Goal: Task Accomplishment & Management: Manage account settings

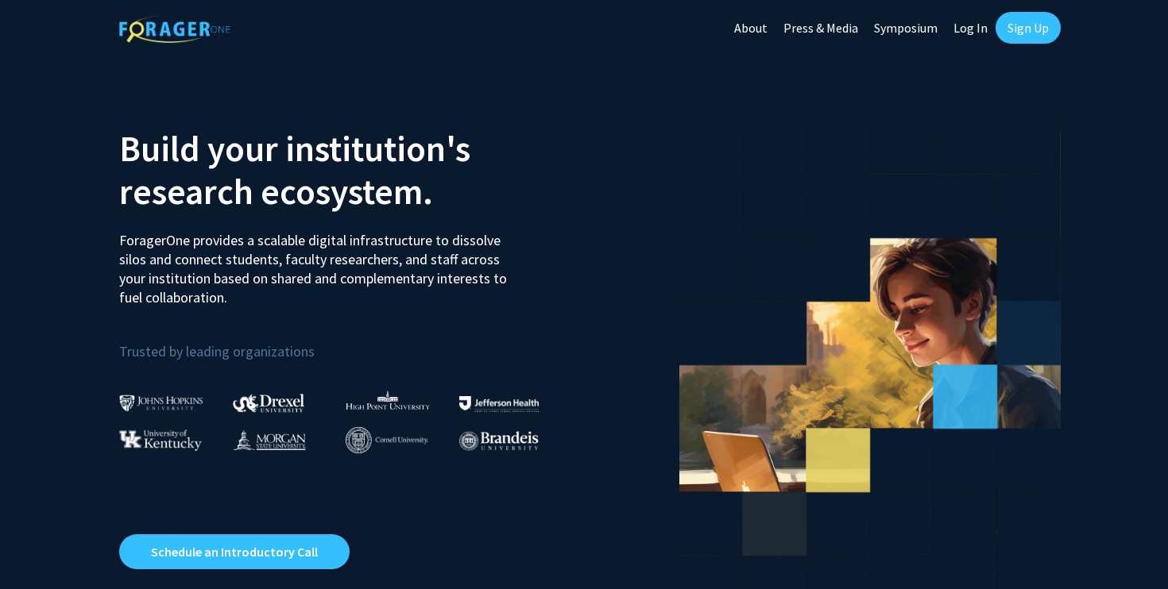
click at [1032, 25] on link "Sign Up" at bounding box center [1027, 28] width 65 height 32
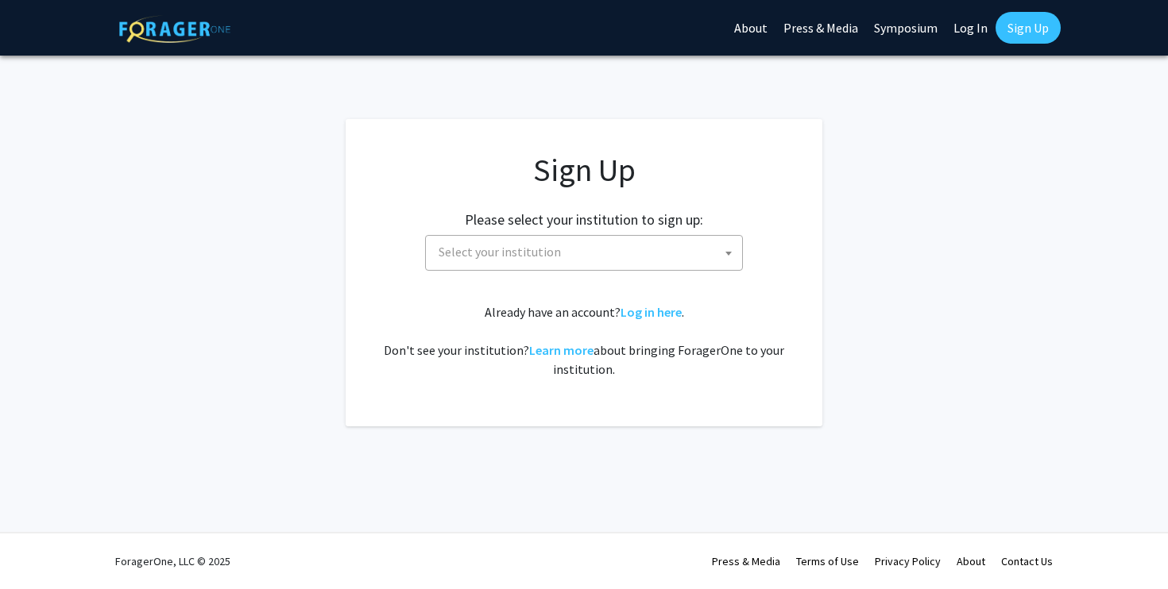
click at [628, 230] on div "Please select your institution to sign up: [GEOGRAPHIC_DATA] [GEOGRAPHIC_DATA] …" at bounding box center [583, 232] width 437 height 75
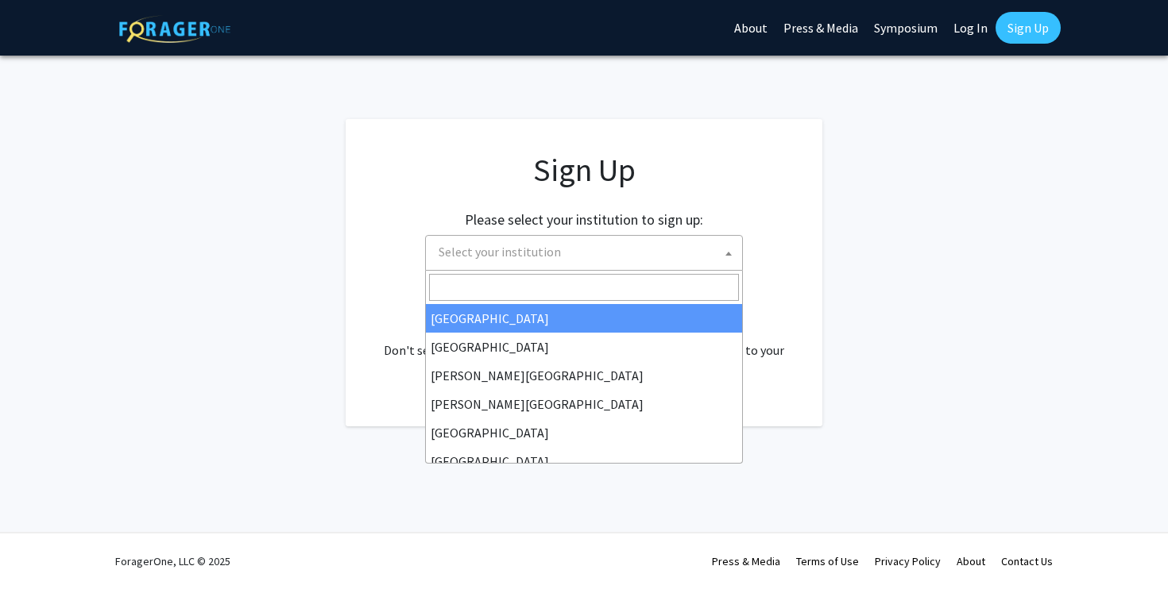
click at [623, 239] on span "Select your institution" at bounding box center [587, 252] width 310 height 33
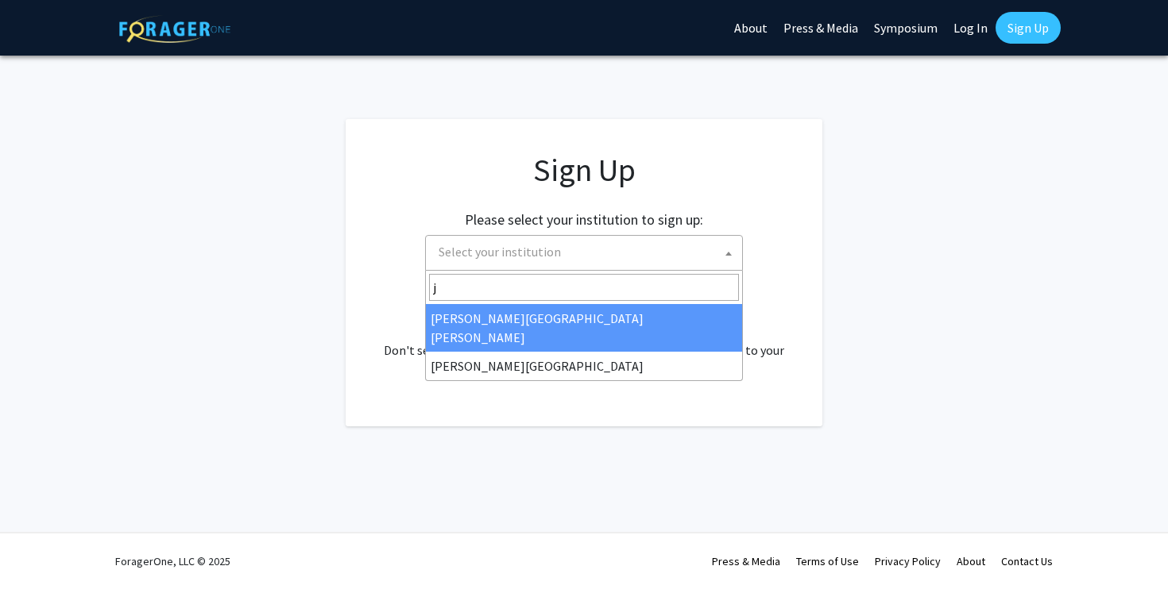
type input "jo"
select select "1"
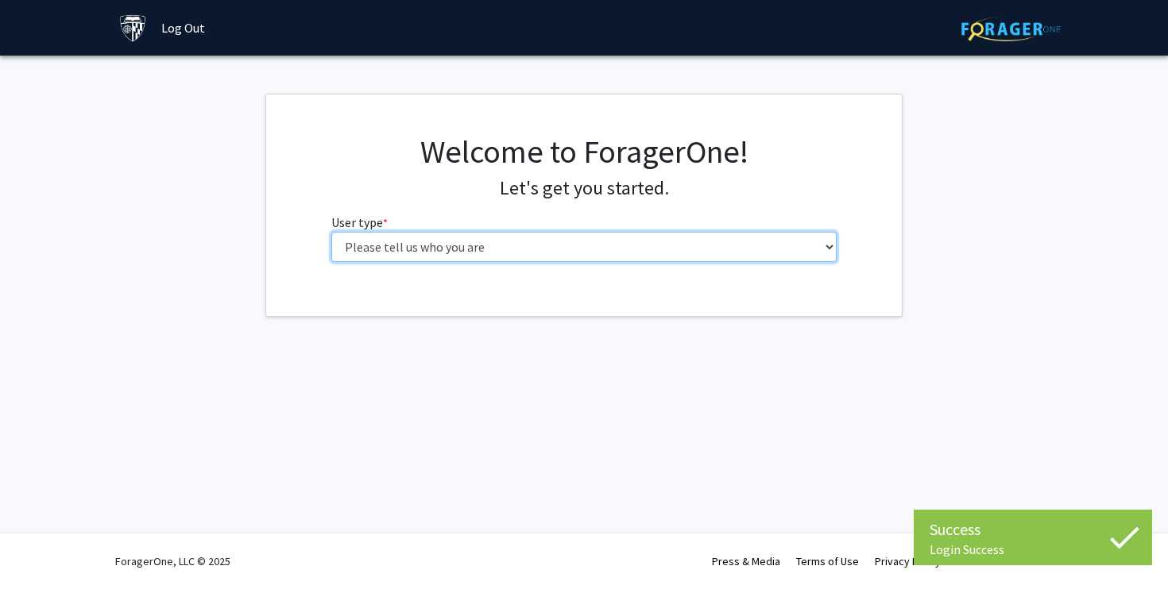
click at [528, 254] on select "Please tell us who you are Undergraduate Student Master's Student Doctoral Cand…" at bounding box center [584, 247] width 506 height 30
select select "1: undergrad"
click at [331, 232] on select "Please tell us who you are Undergraduate Student Master's Student Doctoral Cand…" at bounding box center [584, 247] width 506 height 30
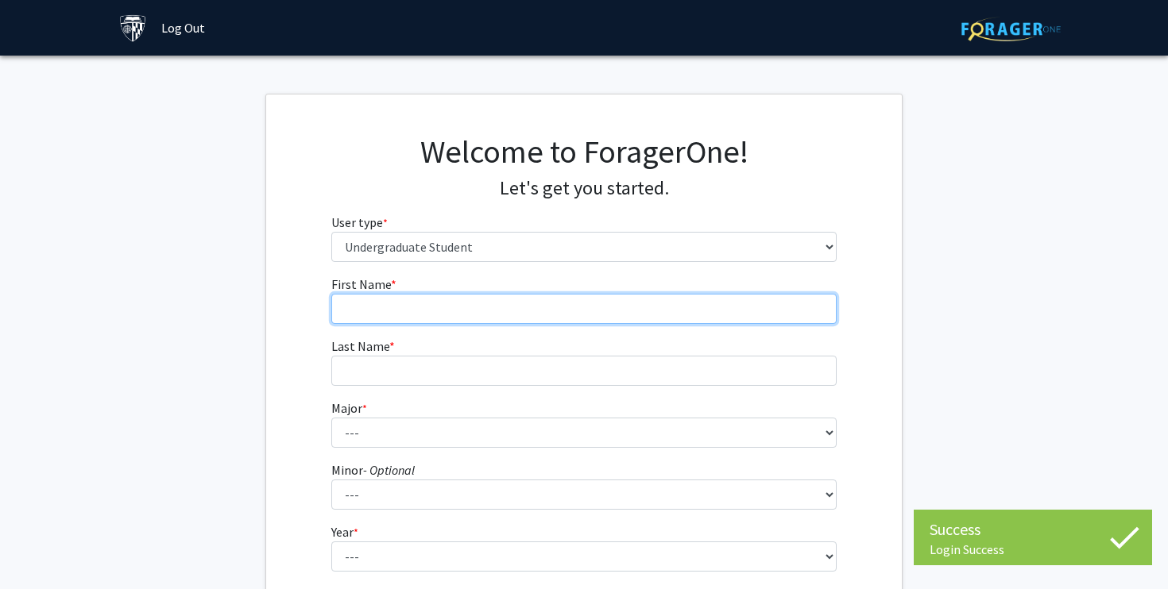
click at [559, 307] on input "First Name * required" at bounding box center [584, 309] width 506 height 30
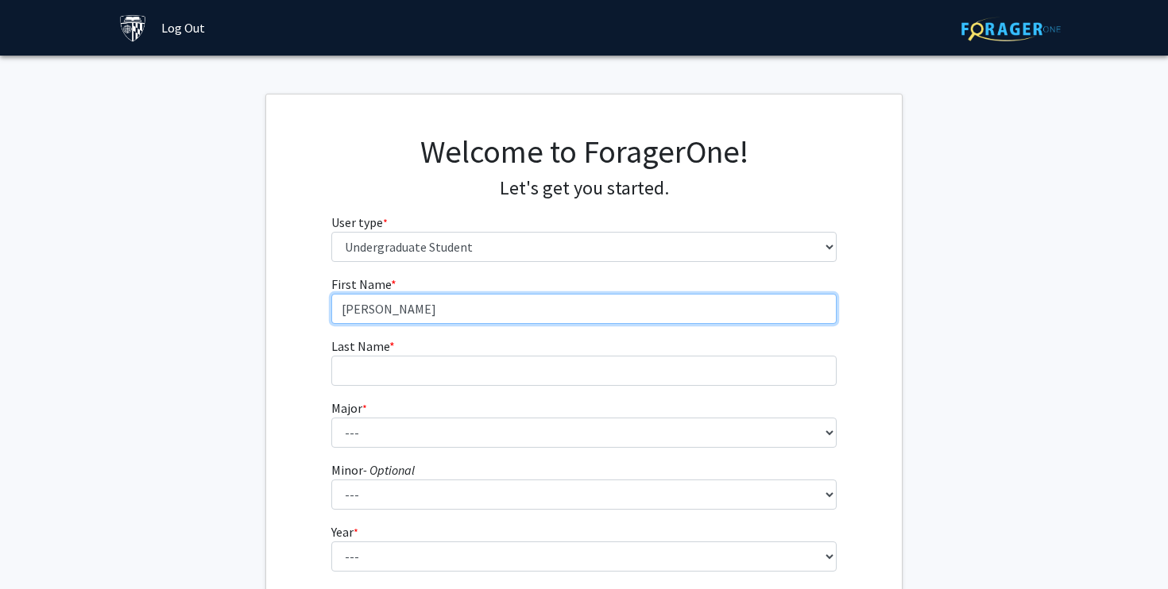
type input "[PERSON_NAME]"
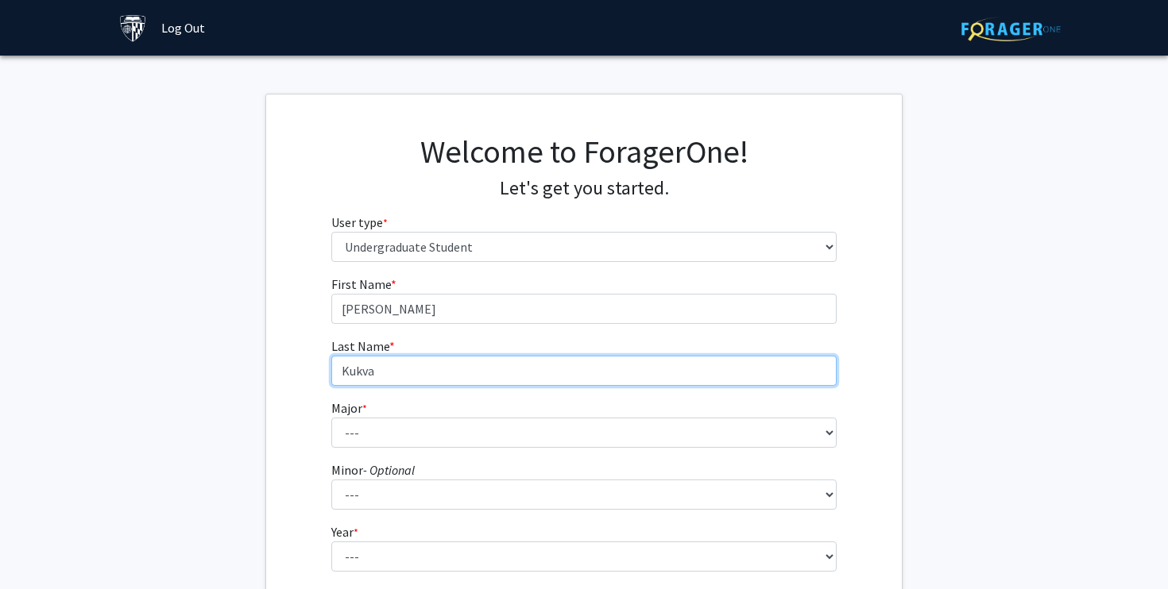
type input "Kukva"
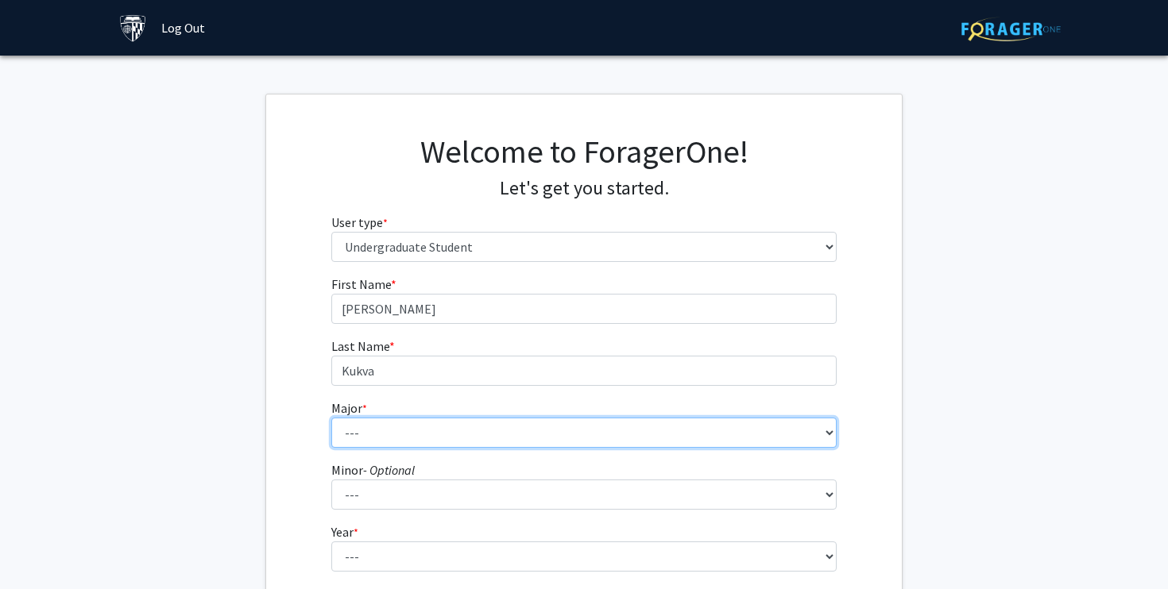
click at [515, 419] on select "--- Africana Studies Anthropology Applied Mathematics & Statistics Archaeology …" at bounding box center [584, 433] width 506 height 30
select select "41: 55"
click at [331, 418] on select "--- Africana Studies Anthropology Applied Mathematics & Statistics Archaeology …" at bounding box center [584, 433] width 506 height 30
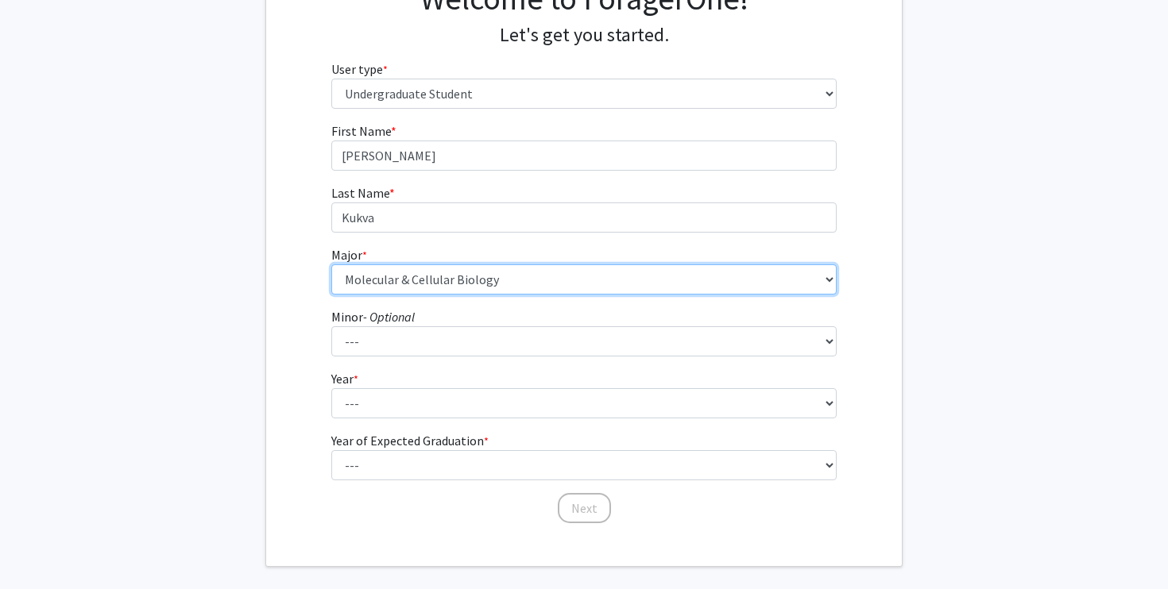
scroll to position [156, 0]
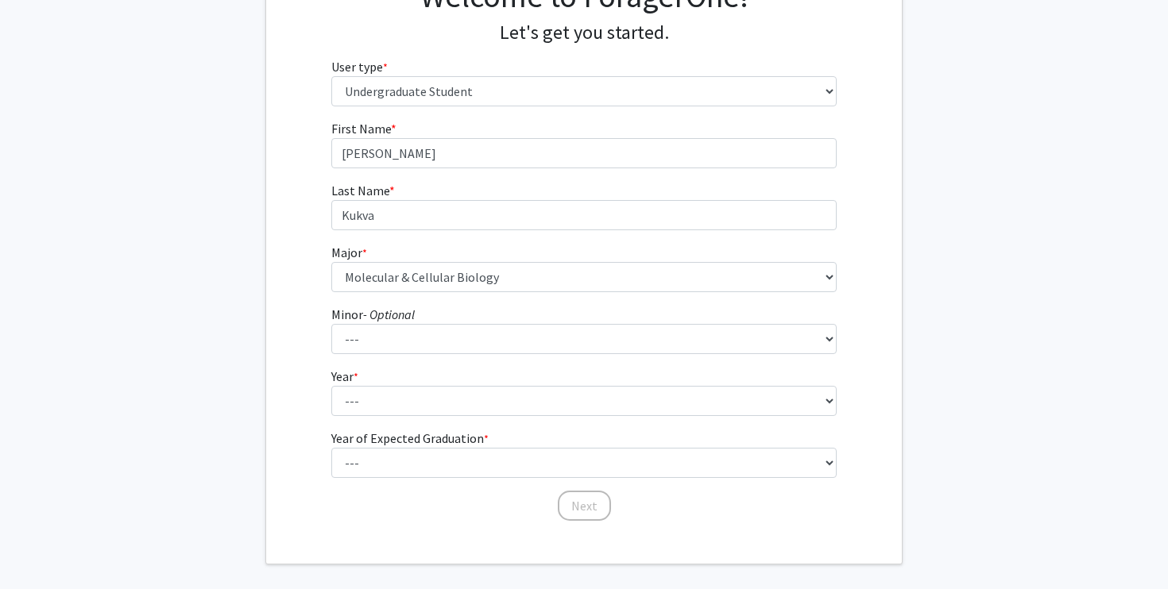
click at [395, 363] on form "First Name * required [PERSON_NAME] Last Name * required Kukva Major * required…" at bounding box center [584, 313] width 506 height 388
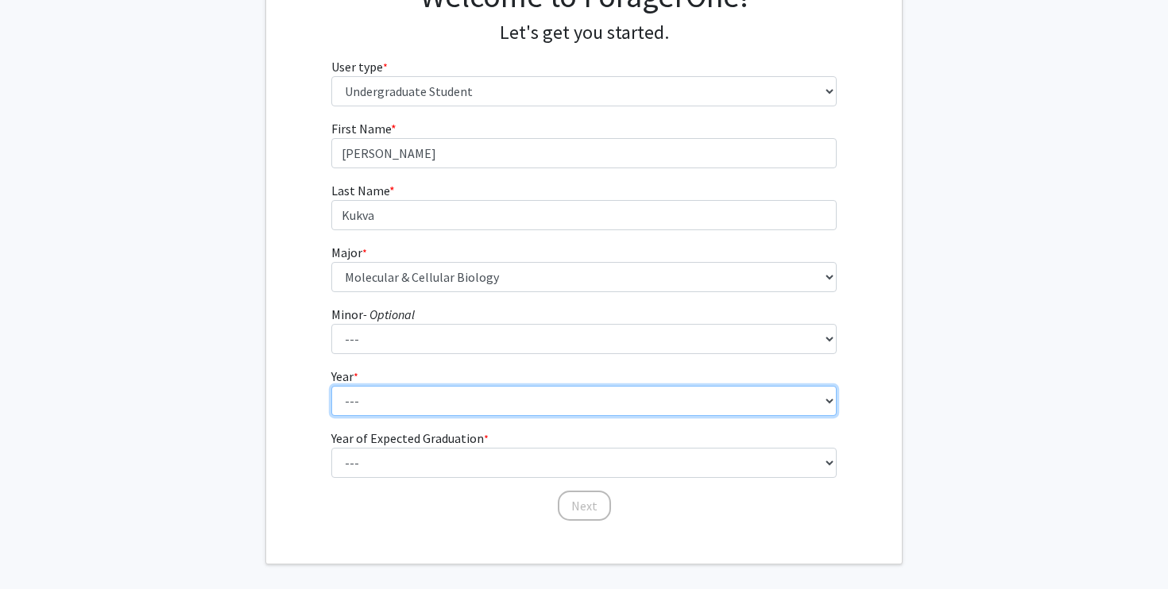
click at [385, 403] on select "--- First-year Sophomore Junior Senior Postbaccalaureate Certificate" at bounding box center [584, 401] width 506 height 30
select select "1: first-year"
click at [331, 386] on select "--- First-year Sophomore Junior Senior Postbaccalaureate Certificate" at bounding box center [584, 401] width 506 height 30
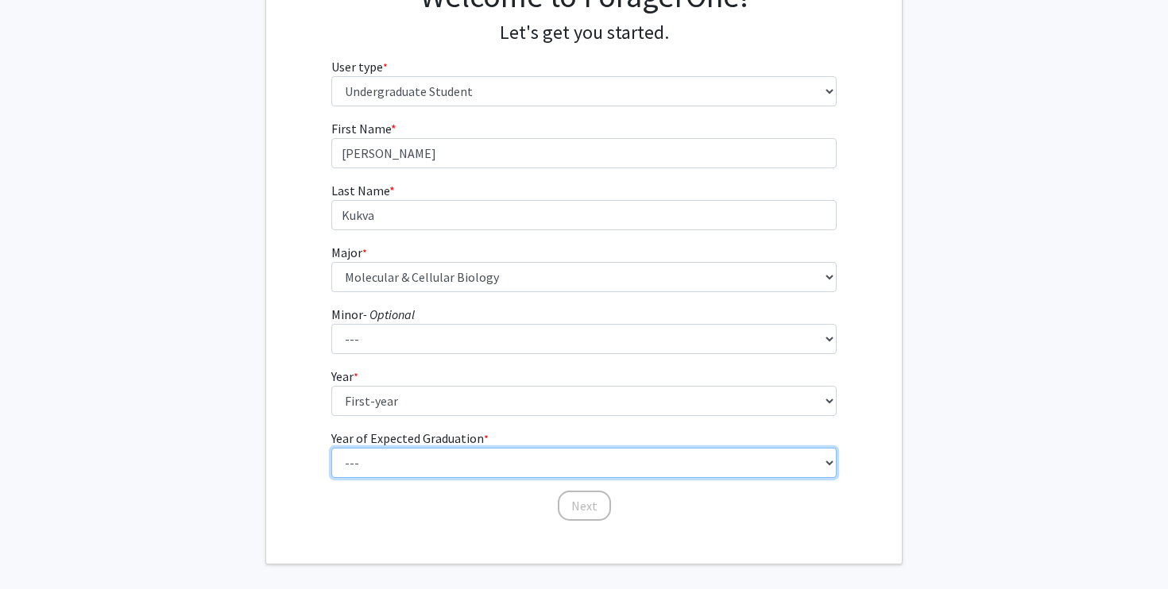
click at [395, 456] on select "--- 2025 2026 2027 2028 2029 2030 2031 2032 2033 2034" at bounding box center [584, 463] width 506 height 30
select select "5: 2029"
click at [331, 448] on select "--- 2025 2026 2027 2028 2029 2030 2031 2032 2033 2034" at bounding box center [584, 463] width 506 height 30
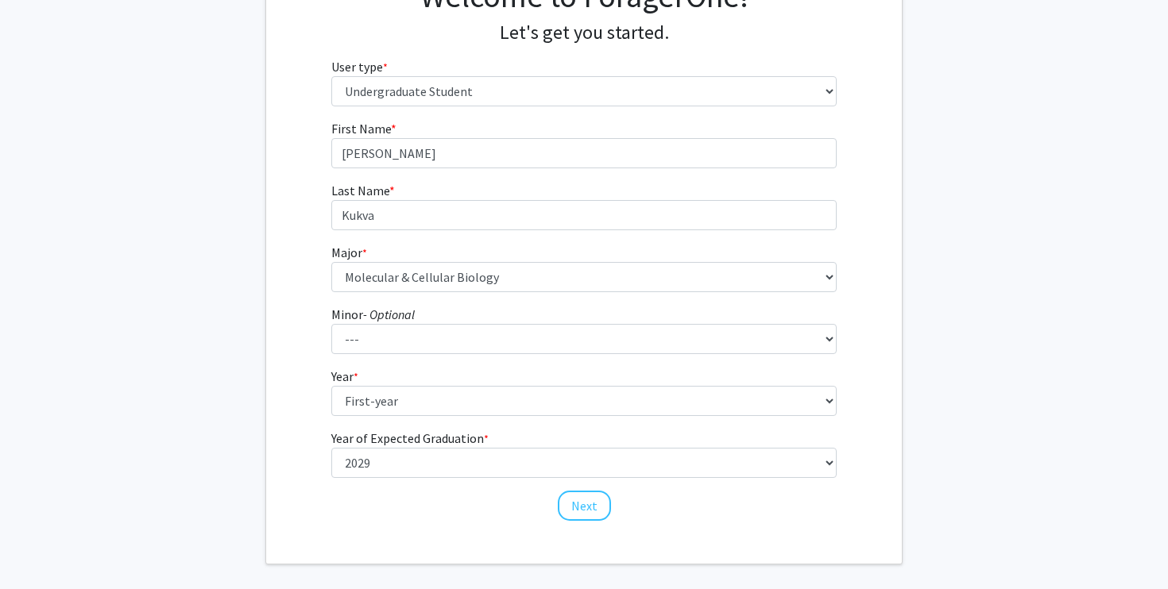
click at [314, 510] on div "First Name * required [PERSON_NAME] Last Name * required Kukva Major * required…" at bounding box center [583, 320] width 635 height 403
click at [585, 511] on button "Next" at bounding box center [584, 506] width 53 height 30
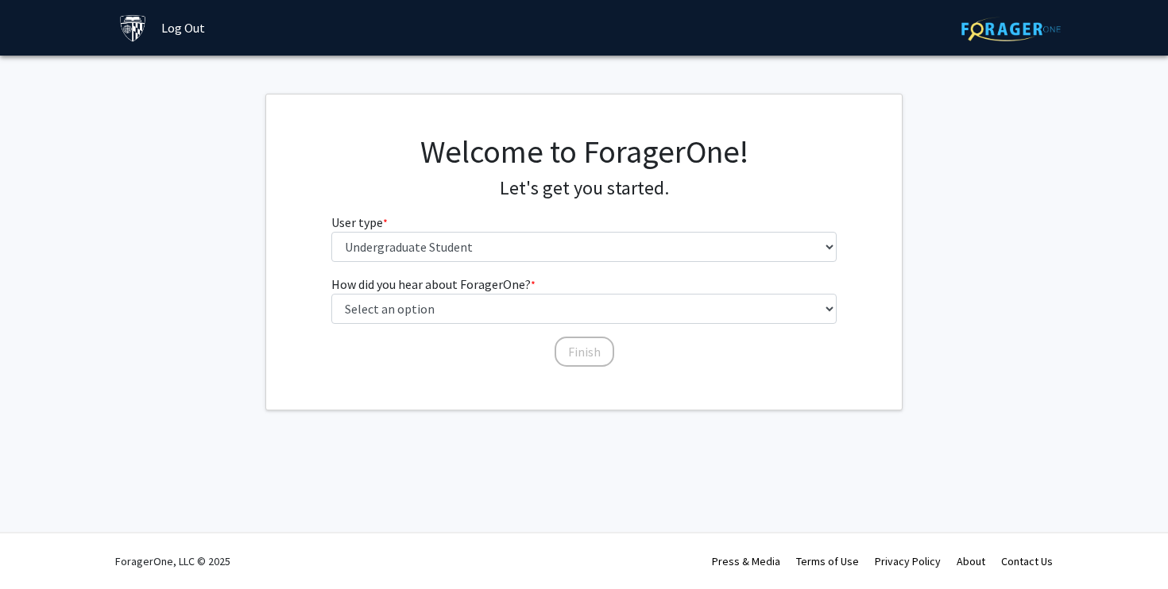
scroll to position [0, 0]
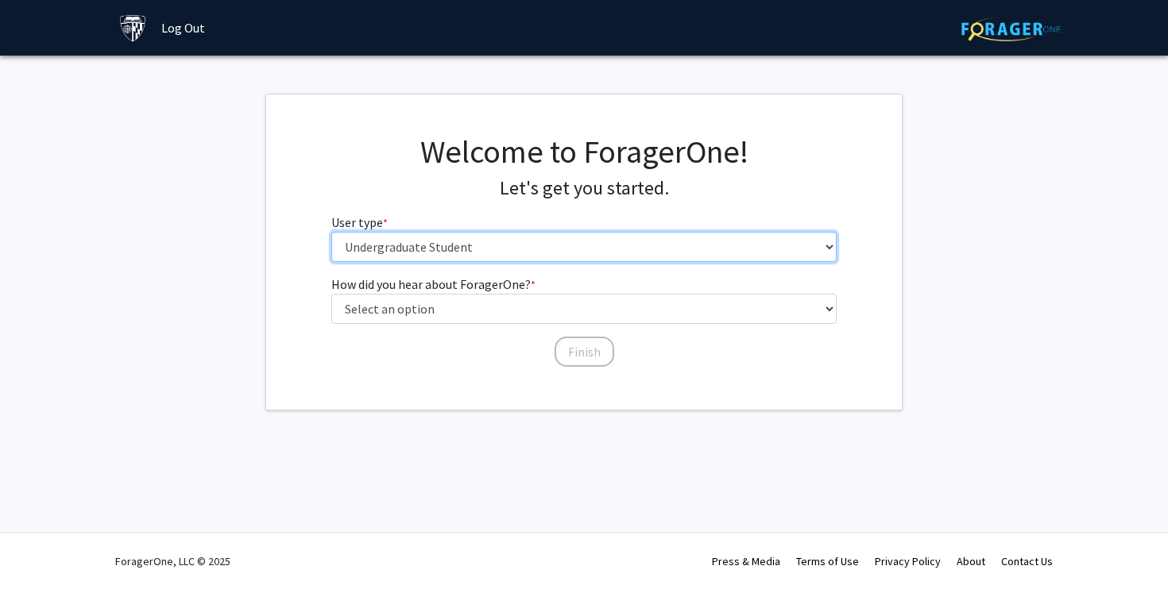
click at [511, 248] on select "Please tell us who you are Undergraduate Student Master's Student Doctoral Cand…" at bounding box center [584, 247] width 506 height 30
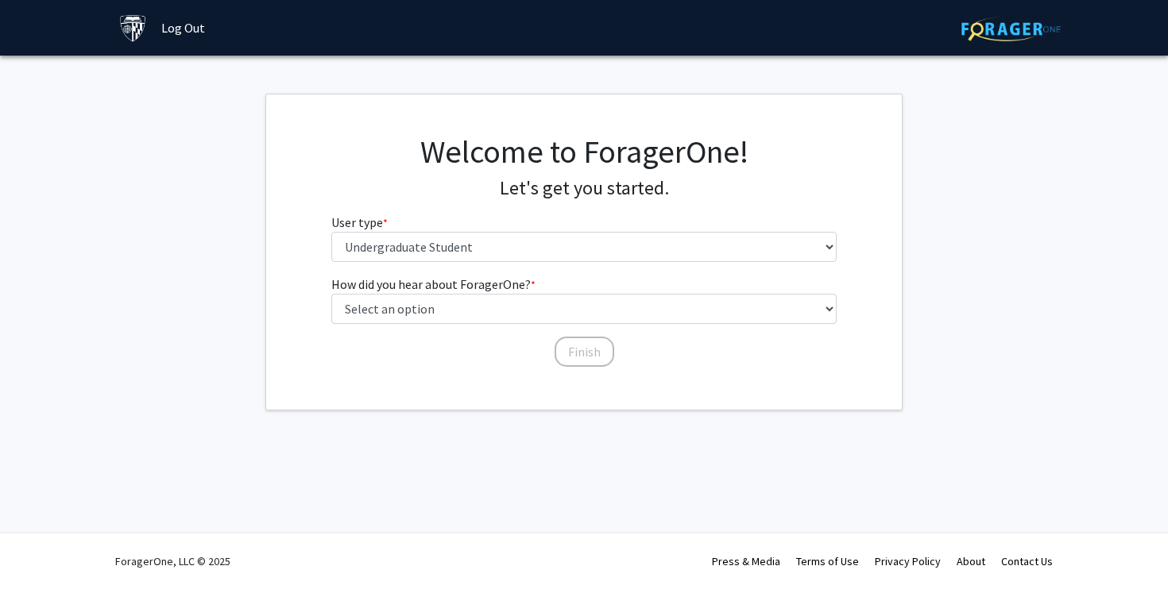
click at [294, 308] on div "How did you hear about ForagerOne? * required Select an option Peer/student rec…" at bounding box center [583, 322] width 635 height 94
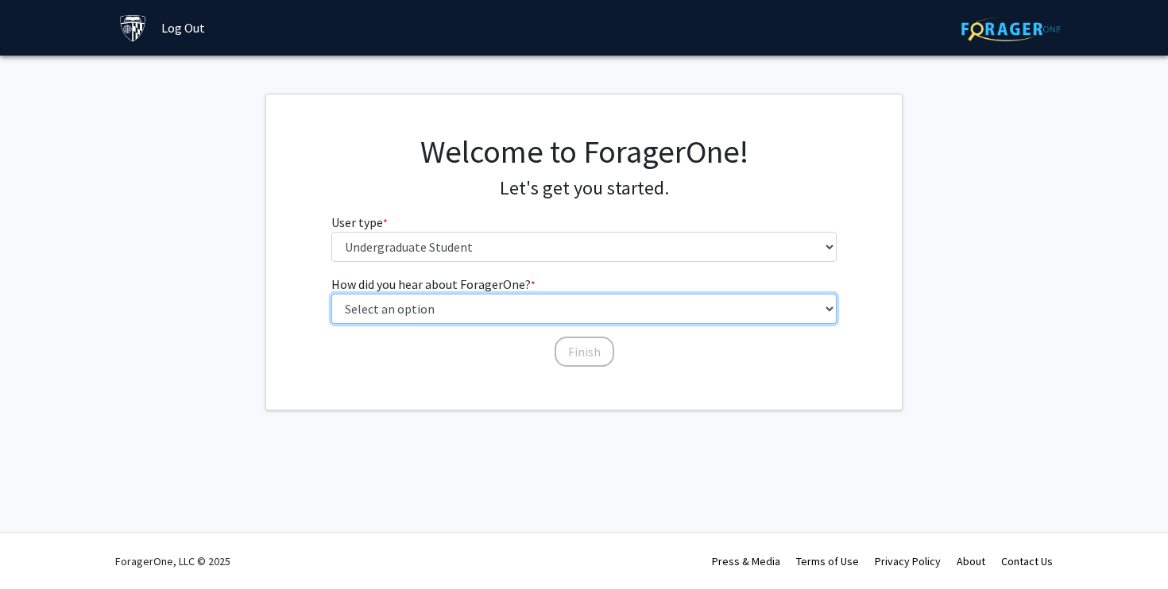
click at [395, 299] on select "Select an option Peer/student recommendation Faculty/staff recommendation Unive…" at bounding box center [584, 309] width 506 height 30
select select "2: faculty_recommendation"
click at [331, 294] on select "Select an option Peer/student recommendation Faculty/staff recommendation Unive…" at bounding box center [584, 309] width 506 height 30
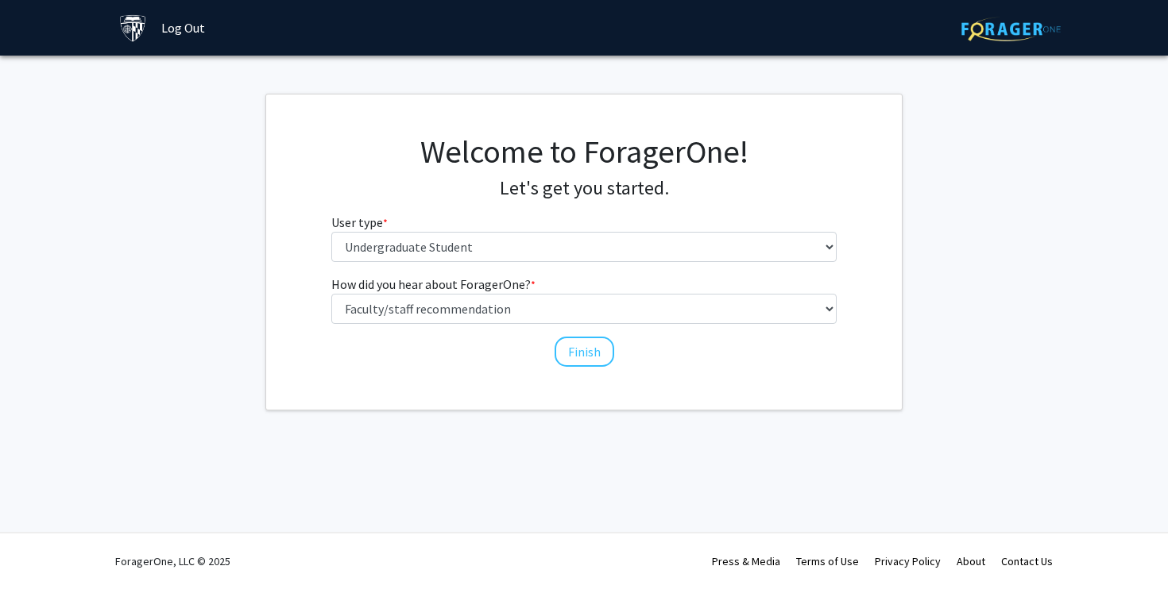
click at [480, 378] on div "Welcome to ForagerOne! Let's get you started. User type * required Please tell …" at bounding box center [583, 252] width 635 height 315
click at [589, 351] on button "Finish" at bounding box center [584, 352] width 60 height 30
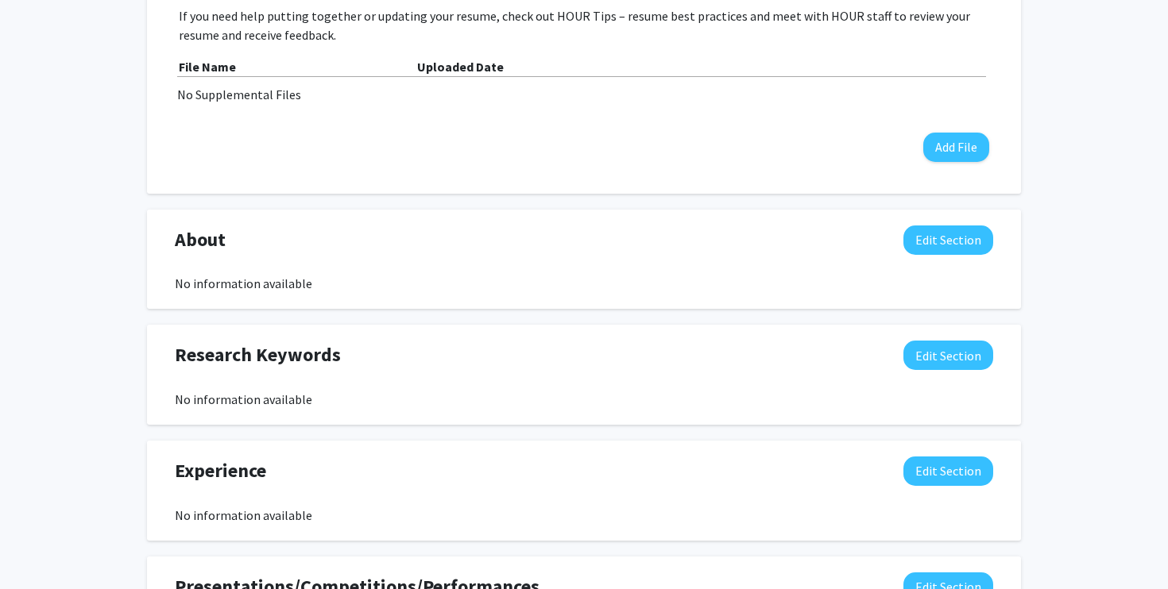
scroll to position [546, 0]
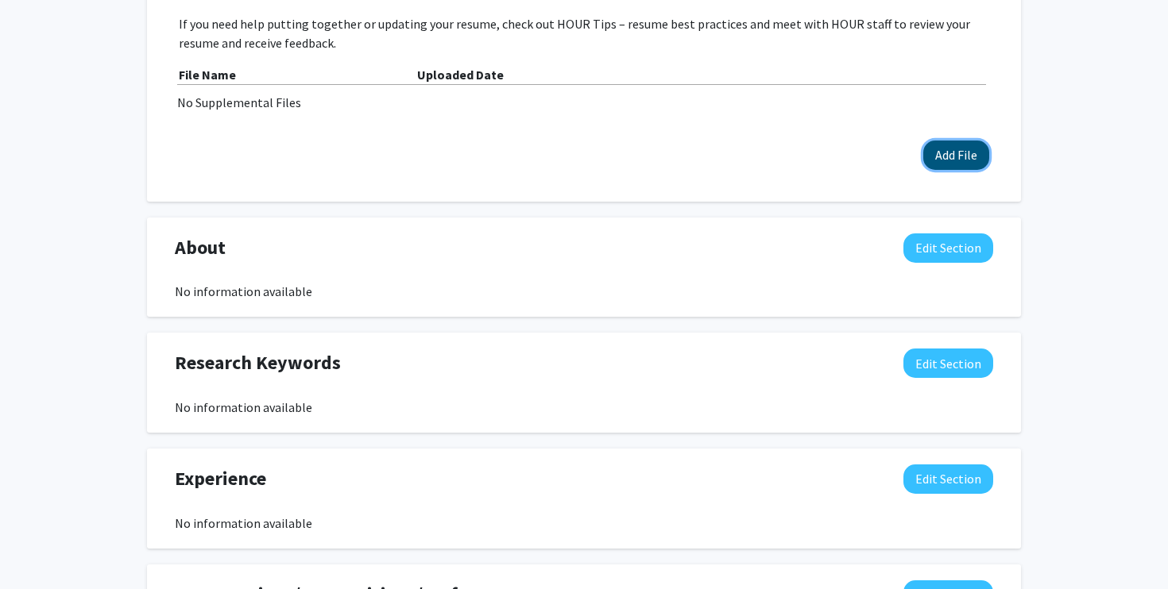
click at [965, 164] on button "Add File" at bounding box center [956, 155] width 66 height 29
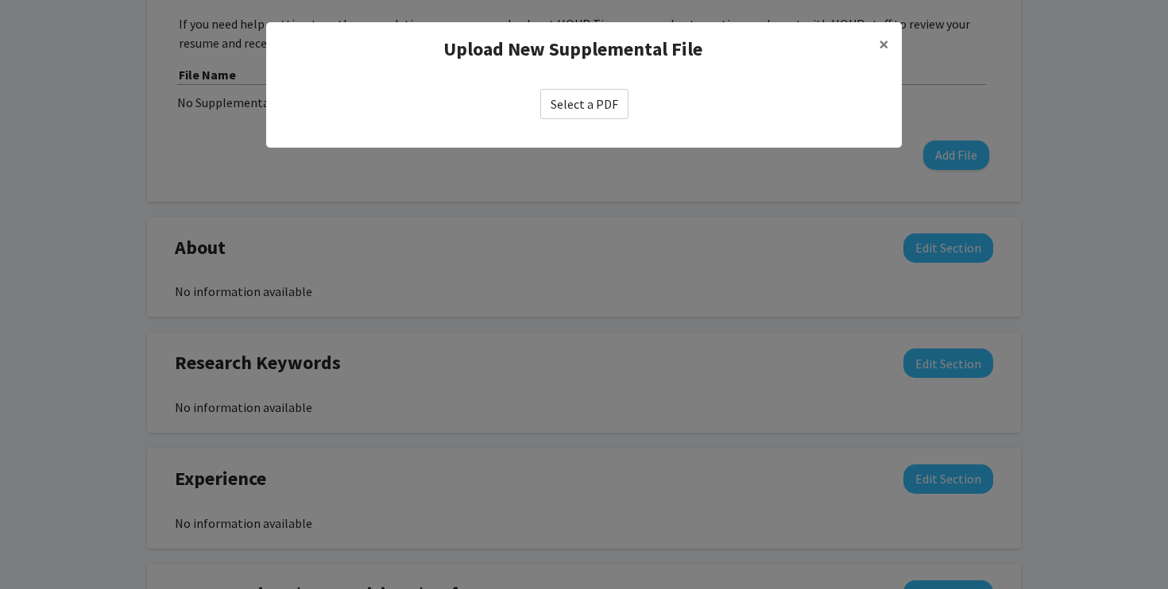
click at [578, 104] on label "Select a PDF" at bounding box center [584, 104] width 88 height 30
click at [0, 0] on input "Select a PDF" at bounding box center [0, 0] width 0 height 0
click at [586, 106] on label "Select a PDF" at bounding box center [584, 104] width 88 height 30
click at [0, 0] on input "Select a PDF" at bounding box center [0, 0] width 0 height 0
click at [602, 83] on div "Select a PDF" at bounding box center [583, 104] width 635 height 56
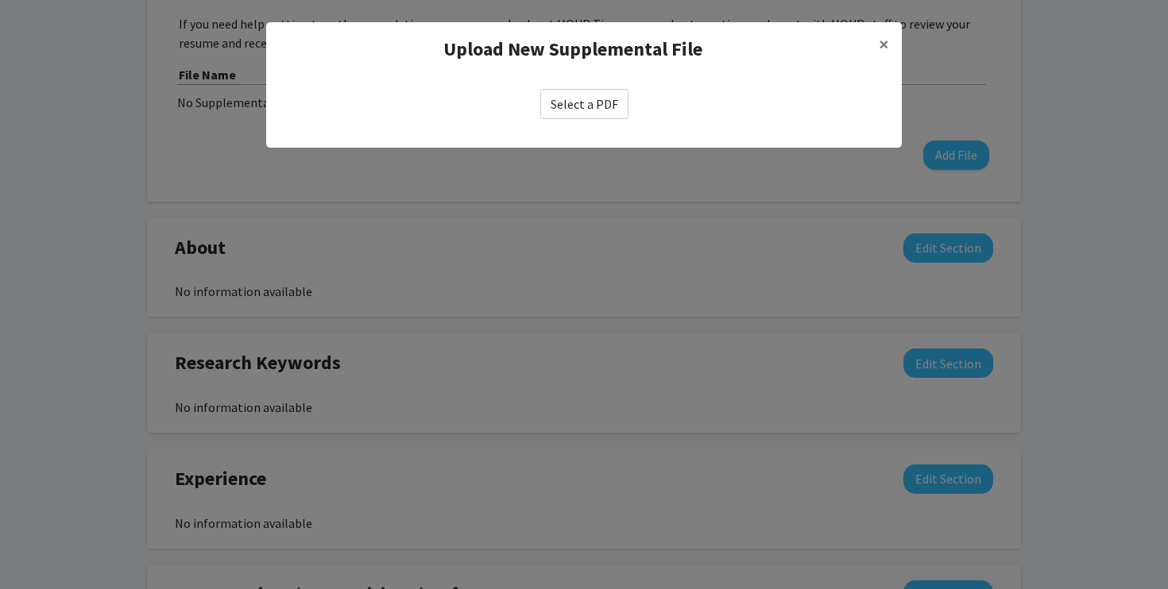
click at [599, 96] on label "Select a PDF" at bounding box center [584, 104] width 88 height 30
click at [0, 0] on input "Select a PDF" at bounding box center [0, 0] width 0 height 0
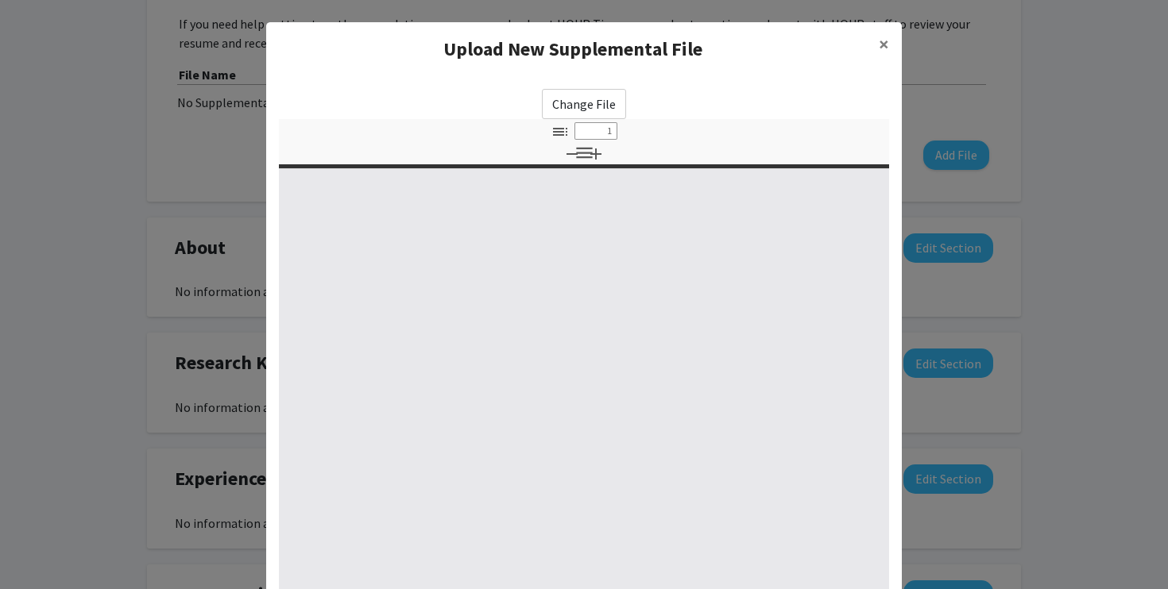
select select "custom"
type input "0"
select select "custom"
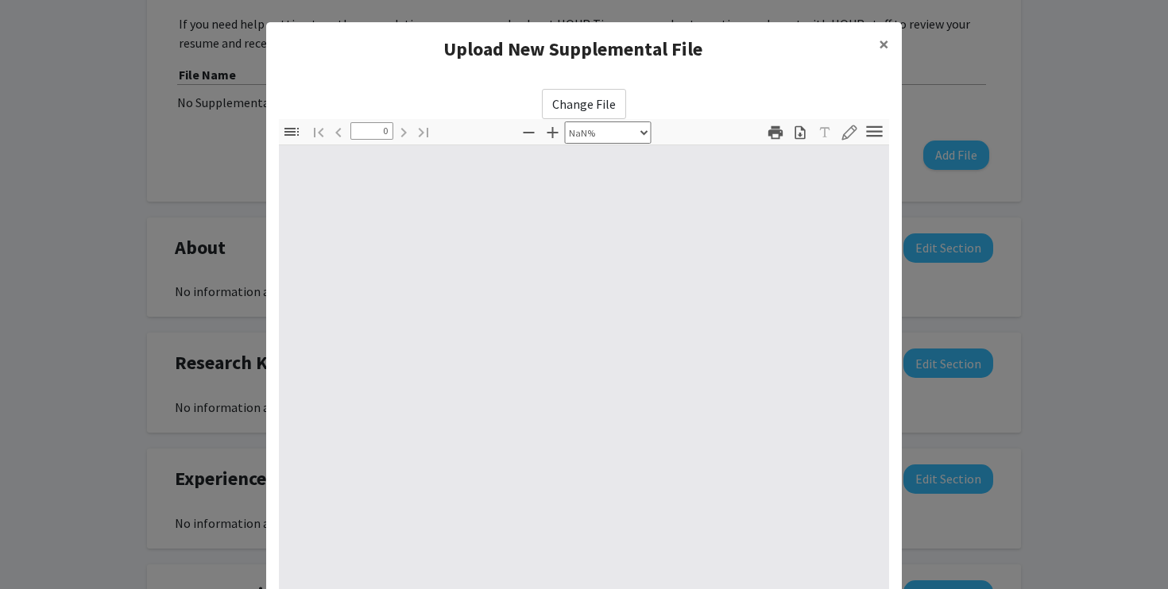
type input "1"
select select "auto"
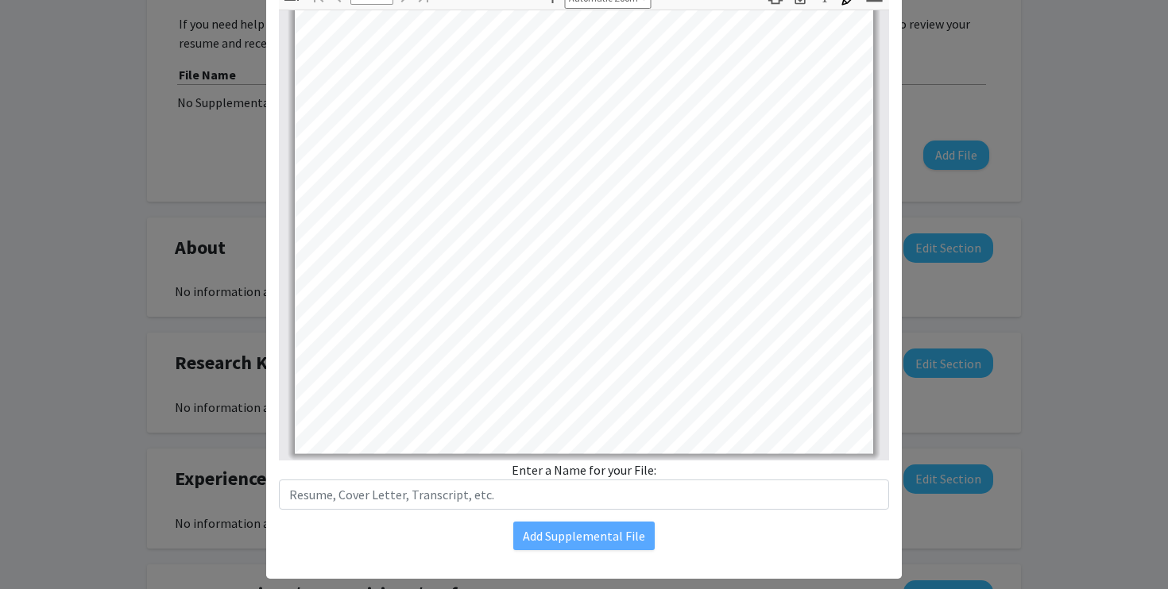
scroll to position [163, 0]
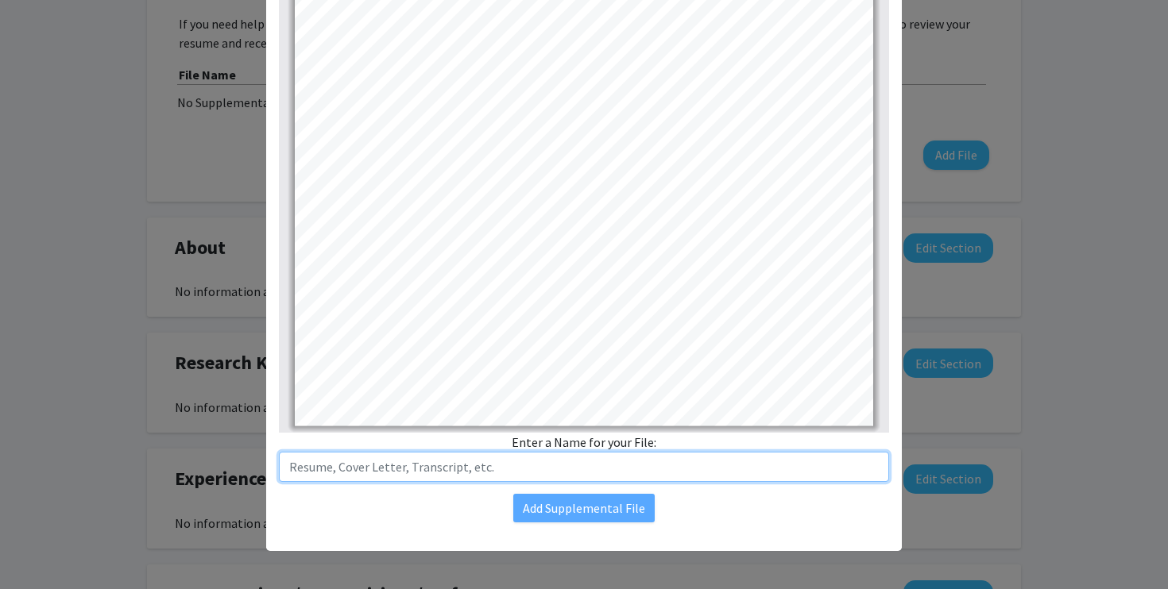
click at [529, 466] on input "text" at bounding box center [584, 467] width 610 height 30
type input "Resume"
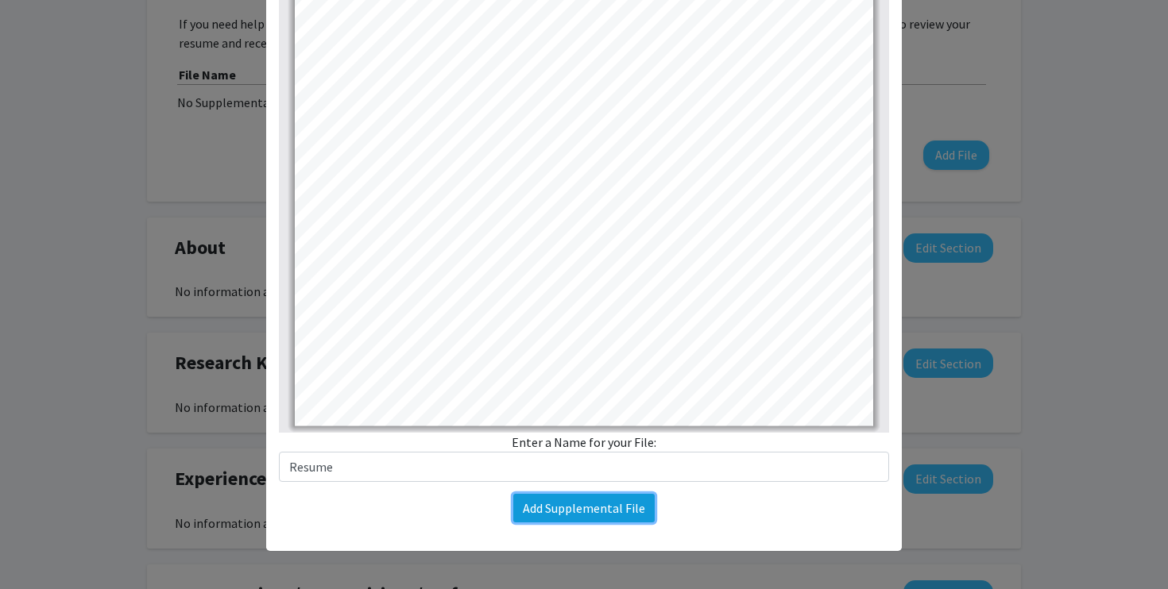
click at [586, 519] on button "Add Supplemental File" at bounding box center [583, 508] width 141 height 29
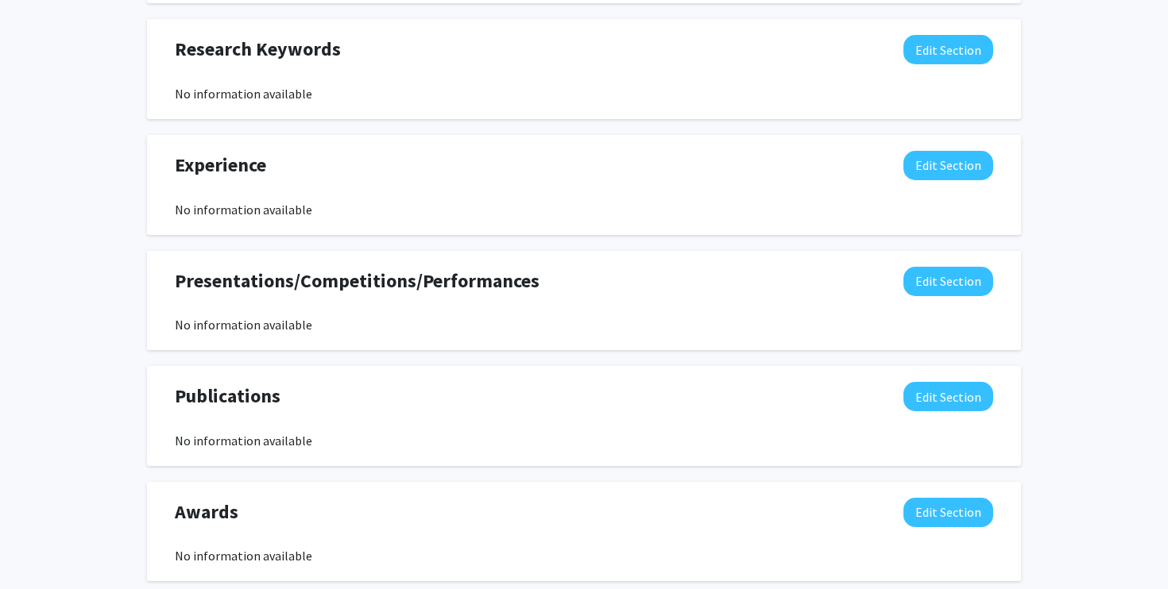
scroll to position [890, 0]
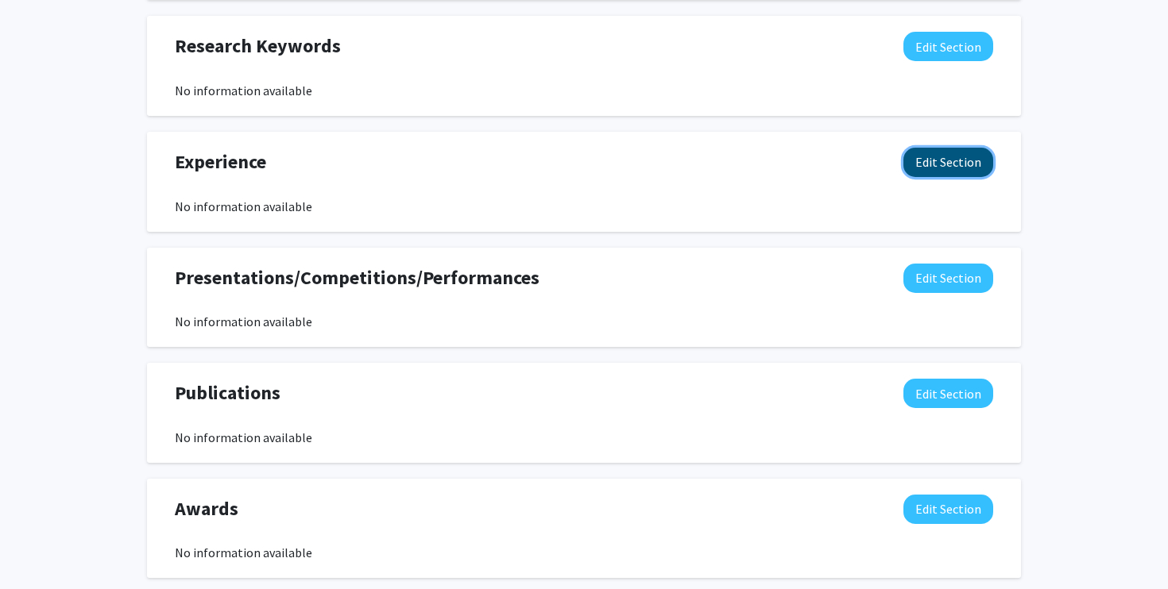
click at [952, 154] on button "Edit Section" at bounding box center [948, 162] width 90 height 29
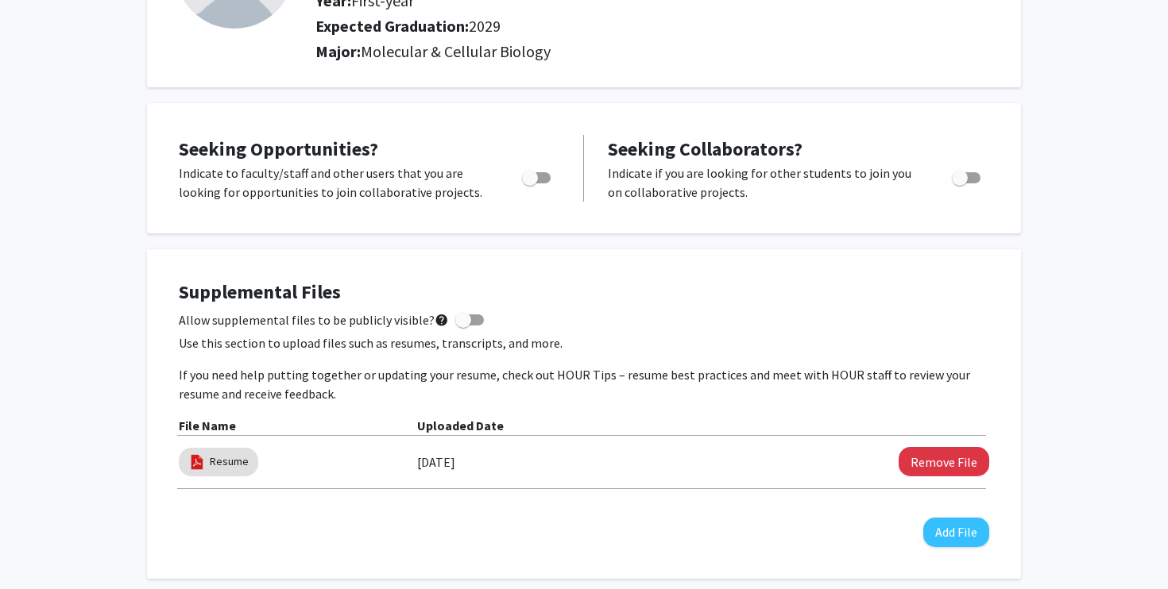
scroll to position [0, 0]
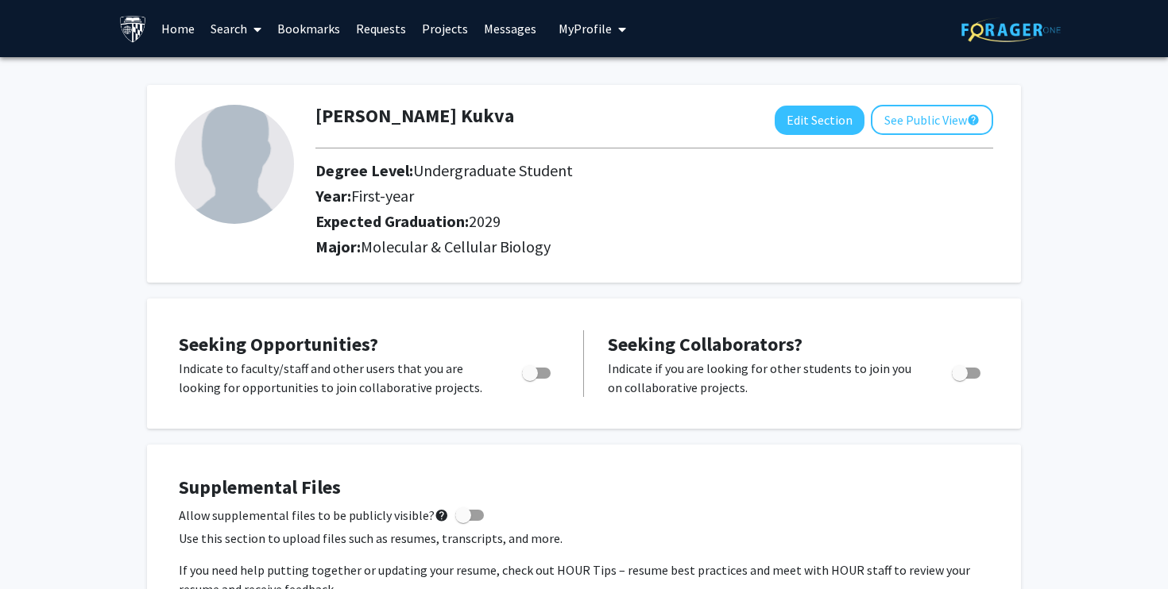
click at [721, 268] on div "[PERSON_NAME] Edit Section See Public View help Degree Level: Undergraduate Stu…" at bounding box center [584, 184] width 874 height 198
click at [817, 128] on button "Edit Section" at bounding box center [819, 120] width 90 height 29
select select "first-year"
select select "2029"
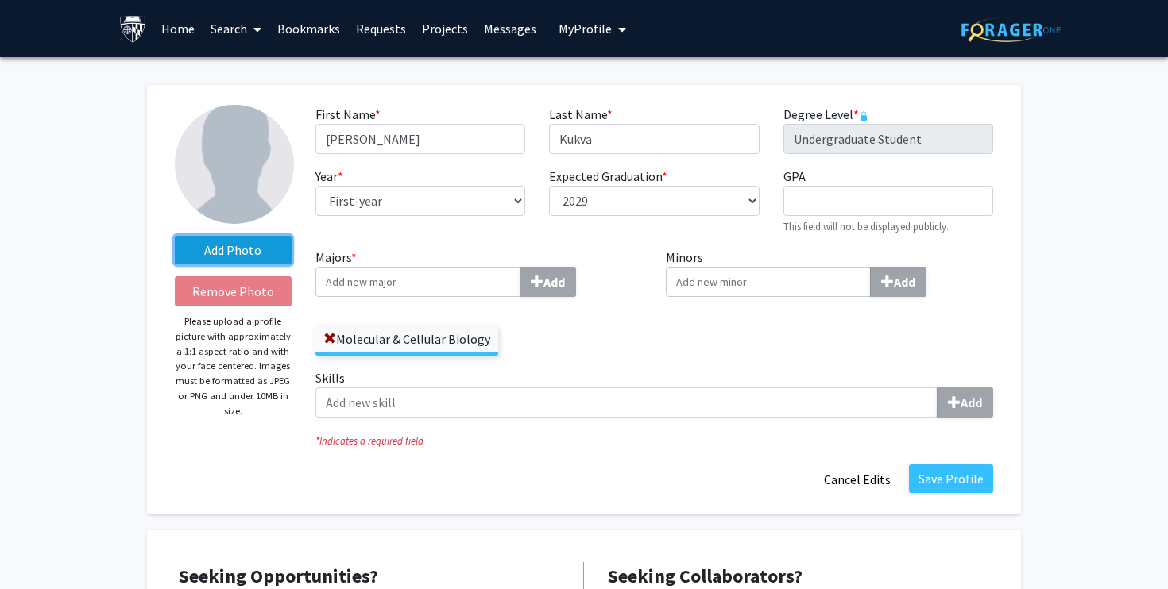
click at [226, 245] on label "Add Photo" at bounding box center [233, 250] width 117 height 29
click at [0, 0] on input "Add Photo" at bounding box center [0, 0] width 0 height 0
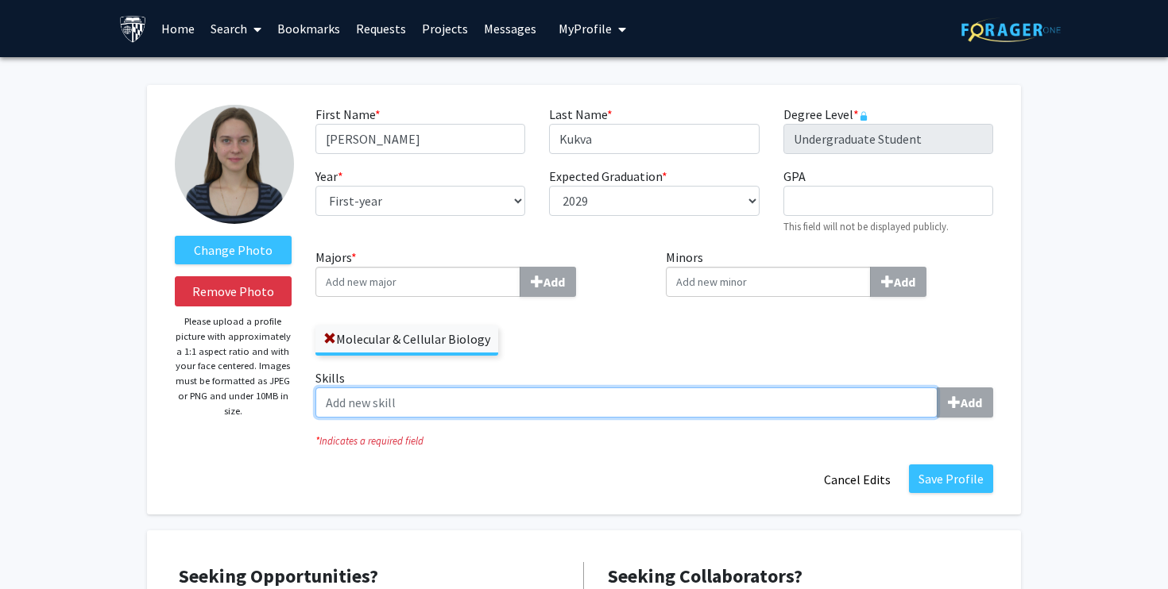
click at [519, 400] on input "Skills Add" at bounding box center [626, 403] width 622 height 30
type input "russian"
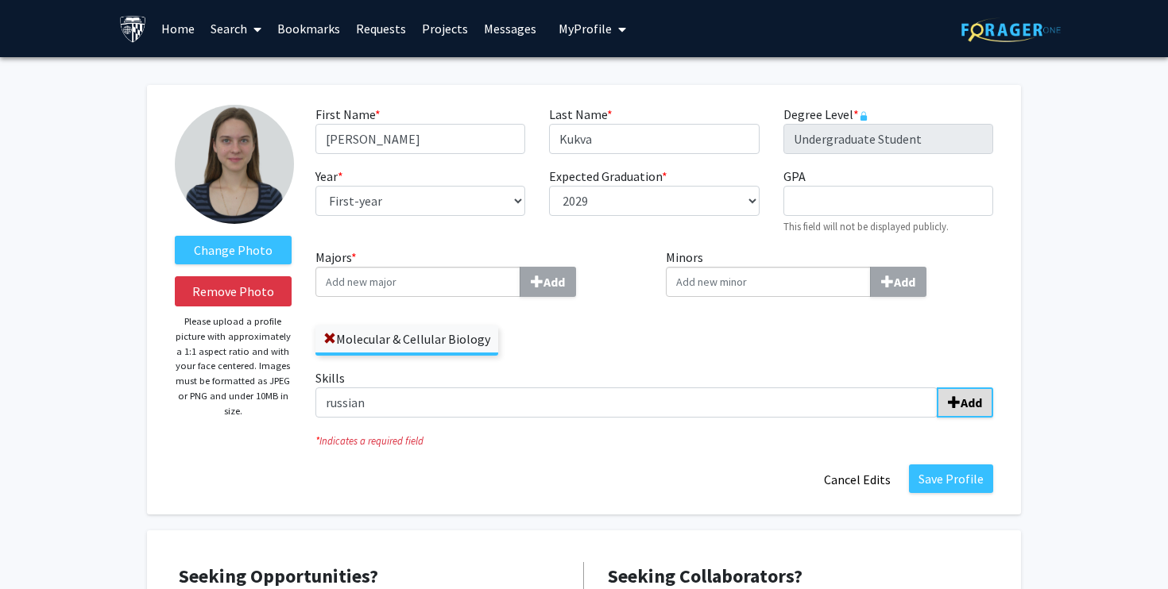
click at [959, 398] on span "submit" at bounding box center [954, 402] width 13 height 13
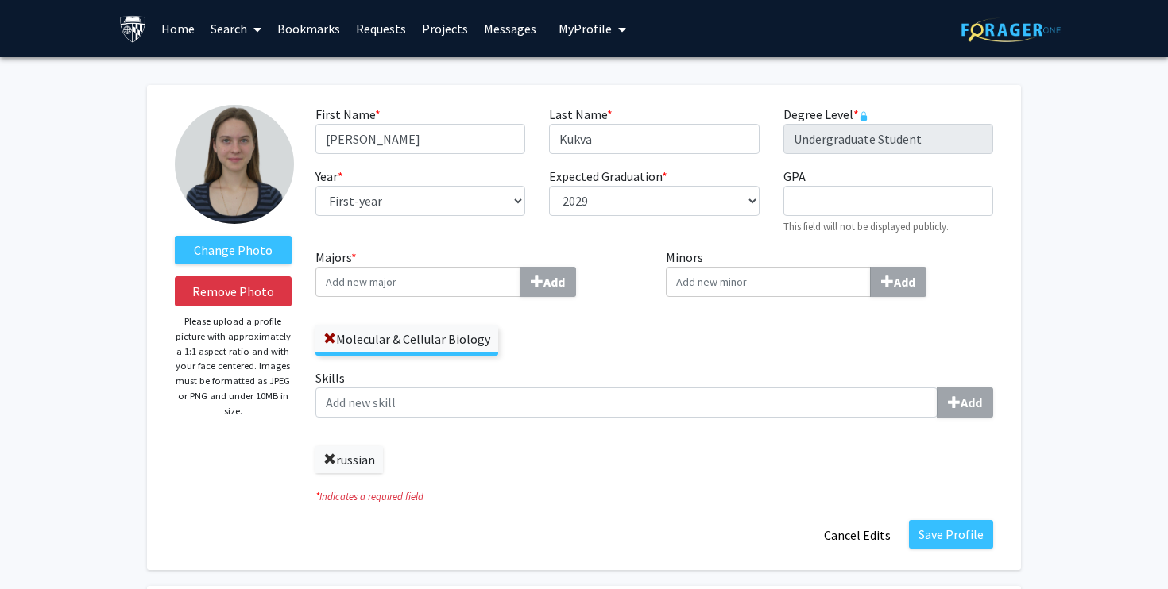
click at [325, 461] on span at bounding box center [329, 460] width 13 height 13
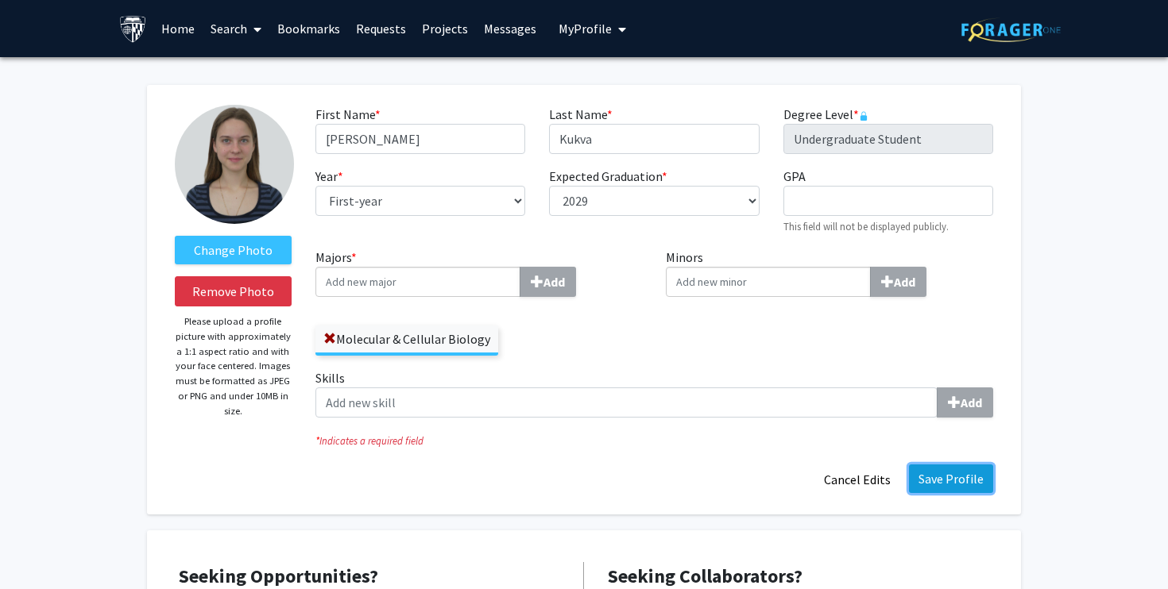
click at [952, 477] on button "Save Profile" at bounding box center [951, 479] width 84 height 29
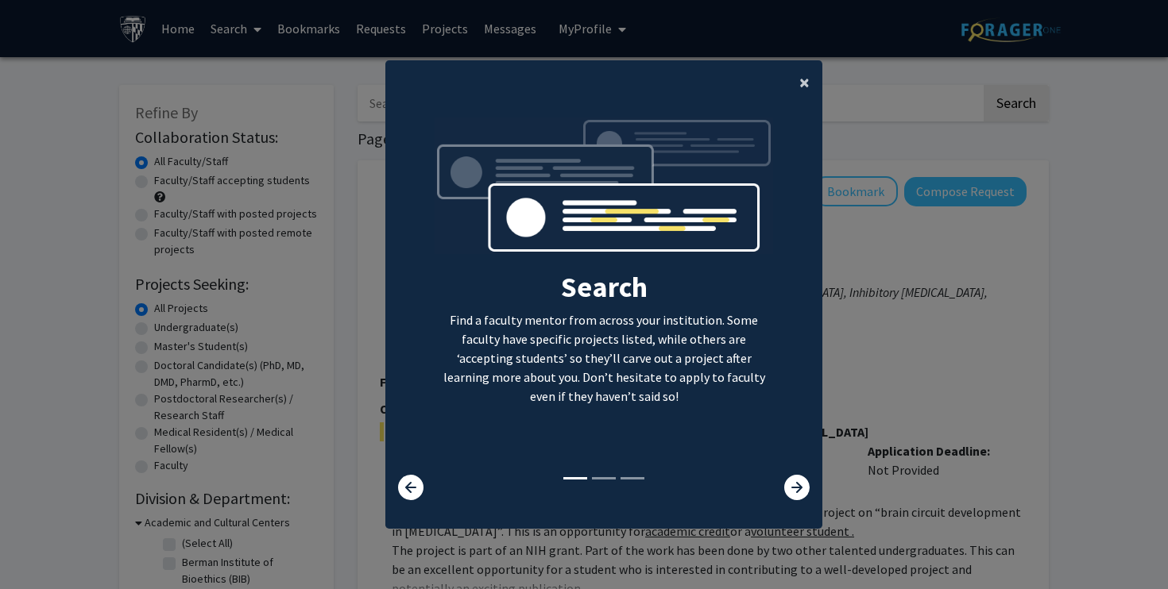
click at [801, 86] on span "×" at bounding box center [804, 82] width 10 height 25
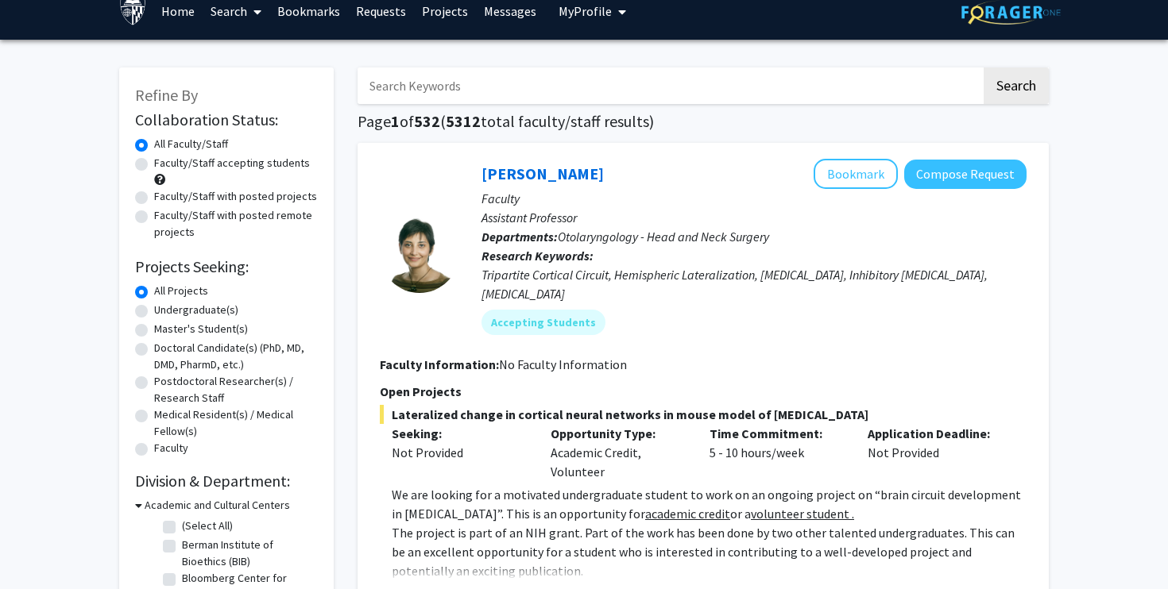
scroll to position [25, 0]
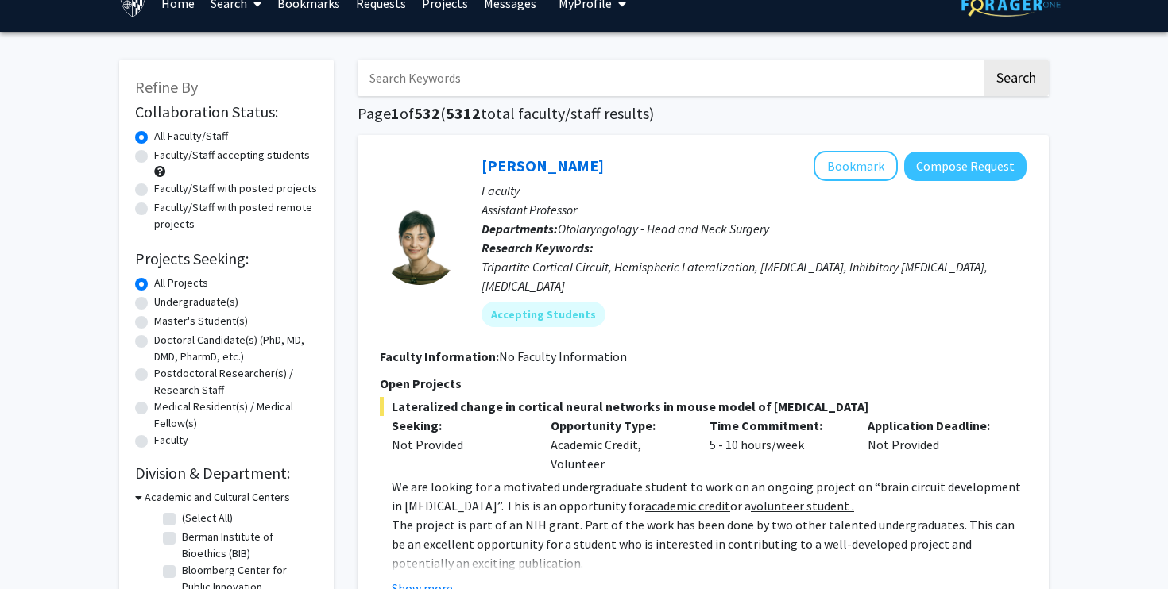
click at [141, 311] on div "Undergraduate(s)" at bounding box center [226, 303] width 183 height 19
click at [154, 305] on label "Undergraduate(s)" at bounding box center [196, 302] width 84 height 17
click at [154, 304] on input "Undergraduate(s)" at bounding box center [159, 299] width 10 height 10
radio input "true"
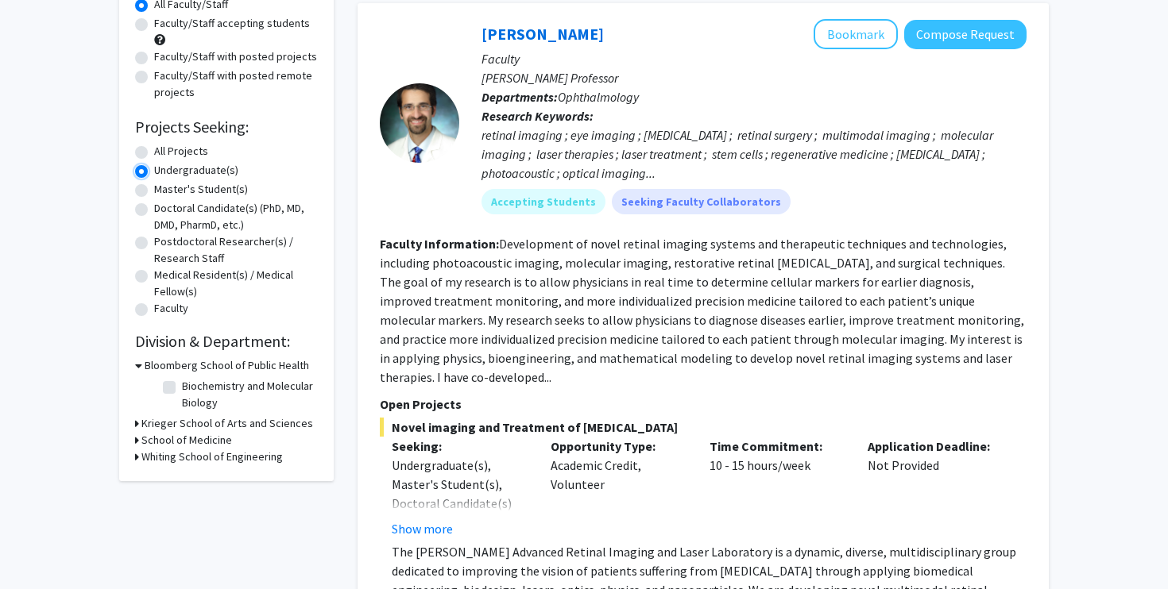
scroll to position [176, 0]
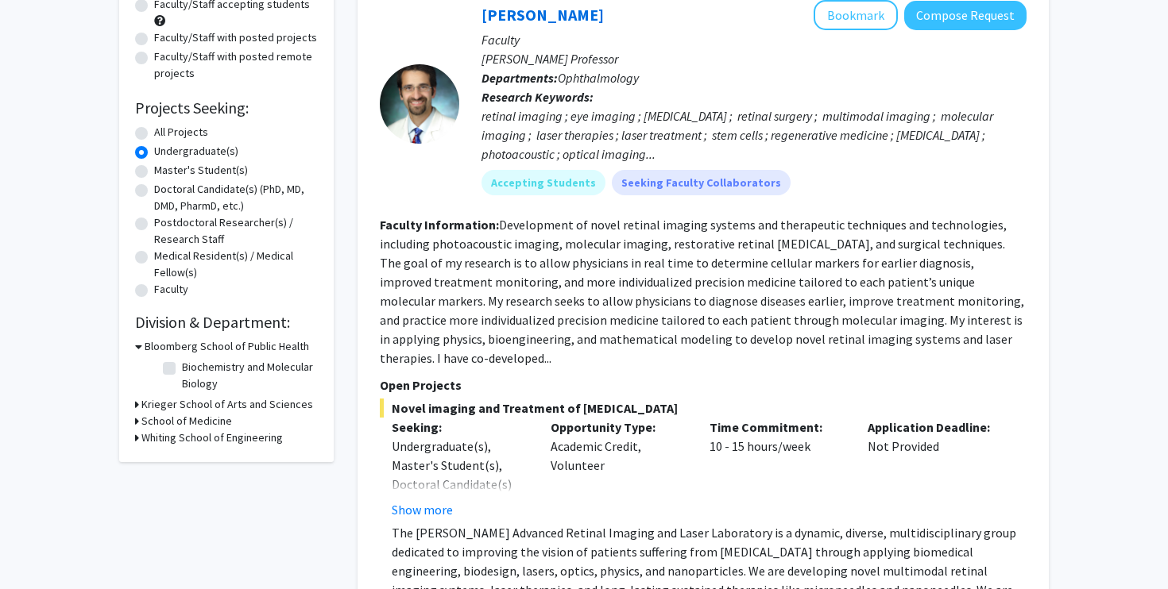
click at [147, 404] on h3 "Krieger School of Arts and Sciences" at bounding box center [227, 404] width 172 height 17
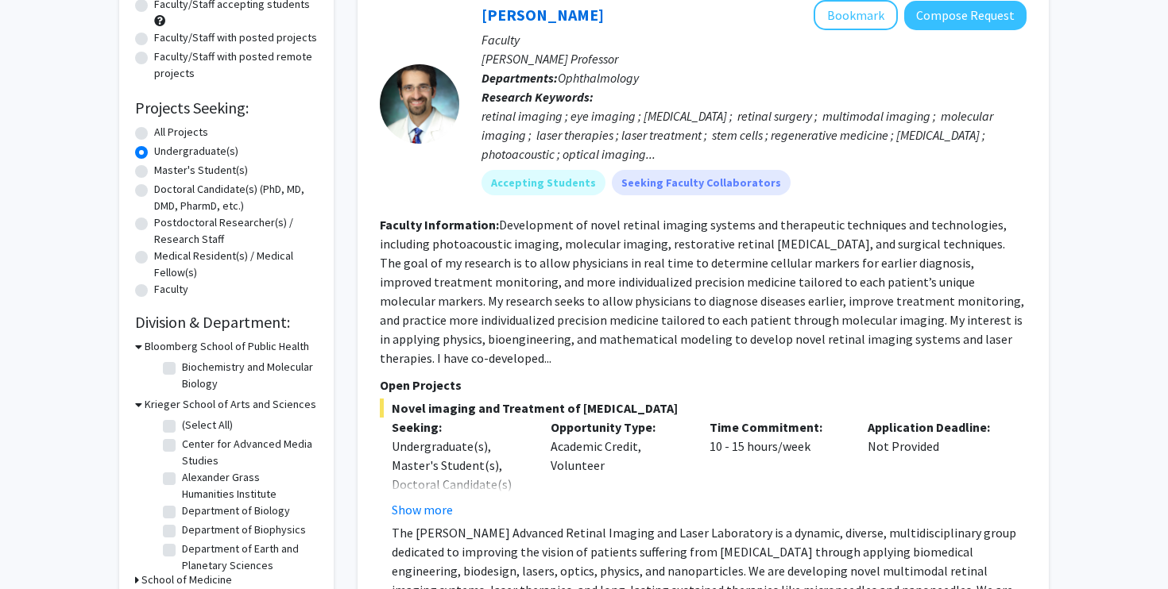
click at [176, 423] on fg-checkbox "(Select All) (Select All)" at bounding box center [238, 426] width 151 height 19
click at [182, 424] on label "(Select All)" at bounding box center [207, 425] width 51 height 17
click at [182, 424] on input "(Select All)" at bounding box center [187, 422] width 10 height 10
checkbox input "true"
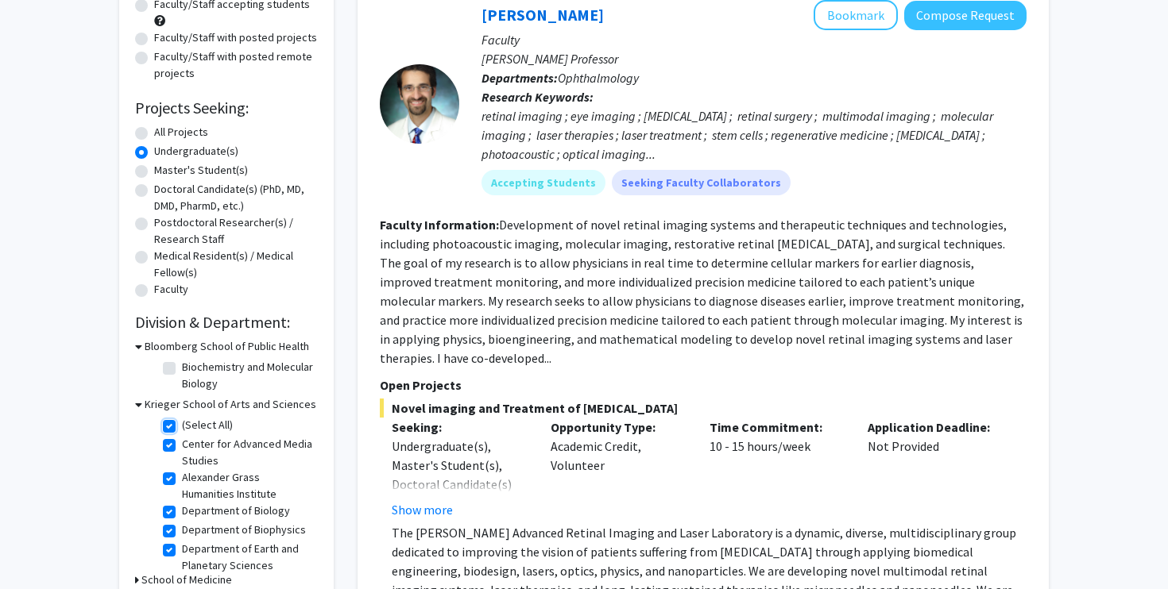
checkbox input "true"
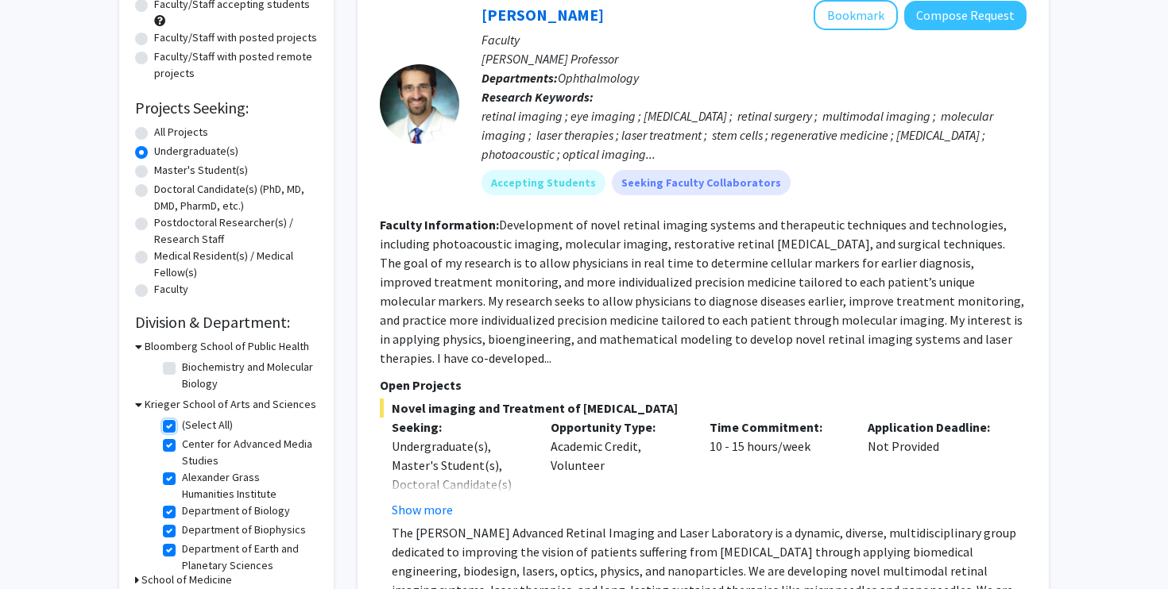
checkbox input "true"
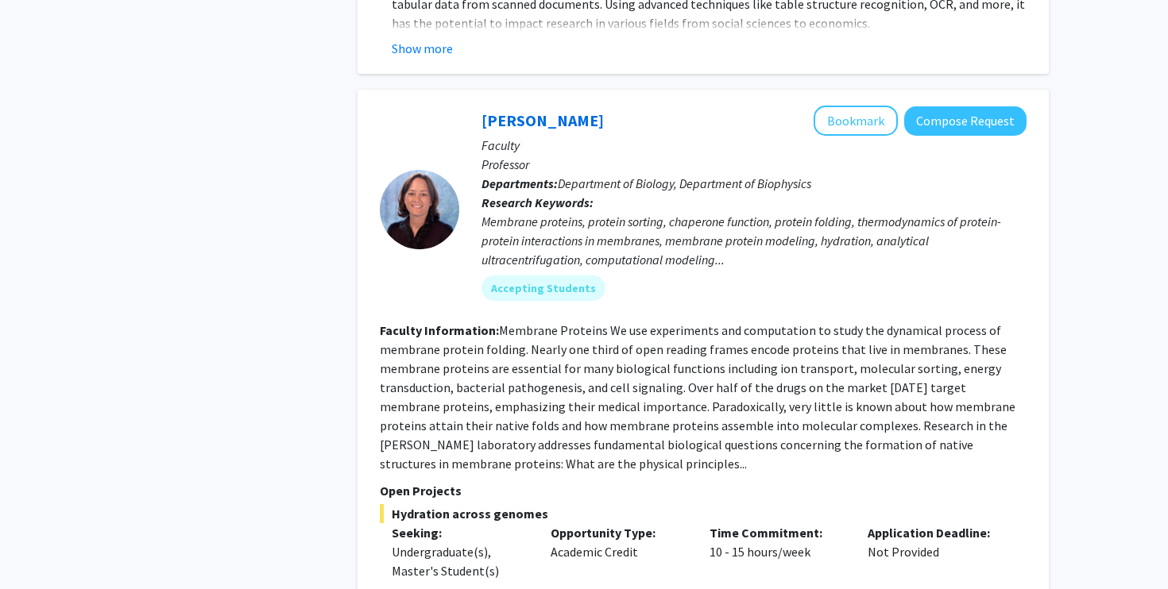
scroll to position [1438, 0]
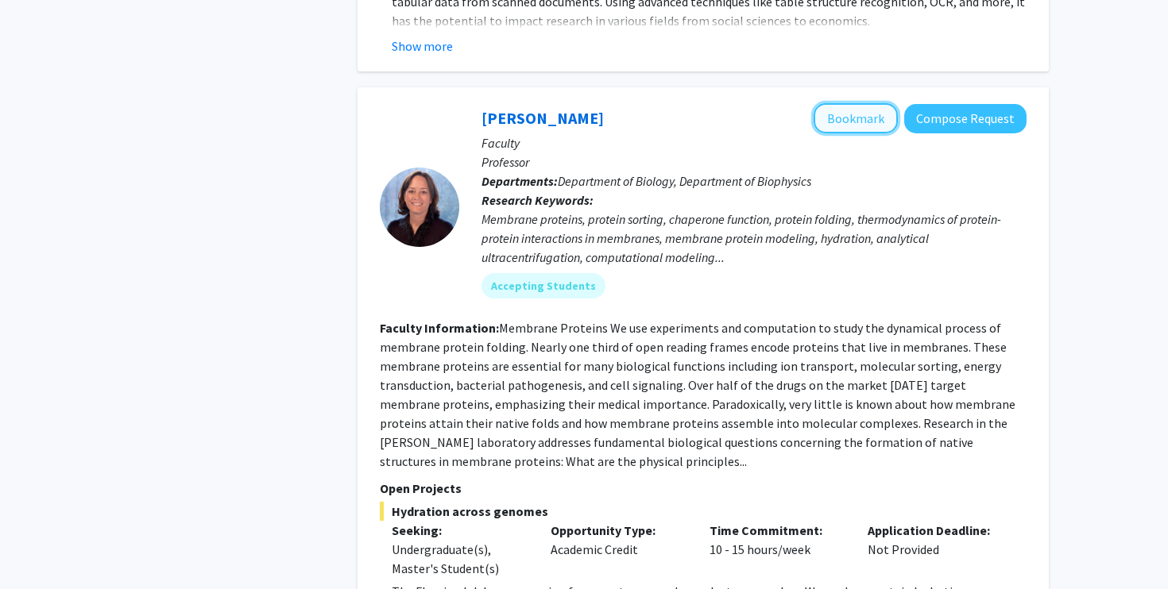
click at [851, 103] on button "Bookmark" at bounding box center [855, 118] width 84 height 30
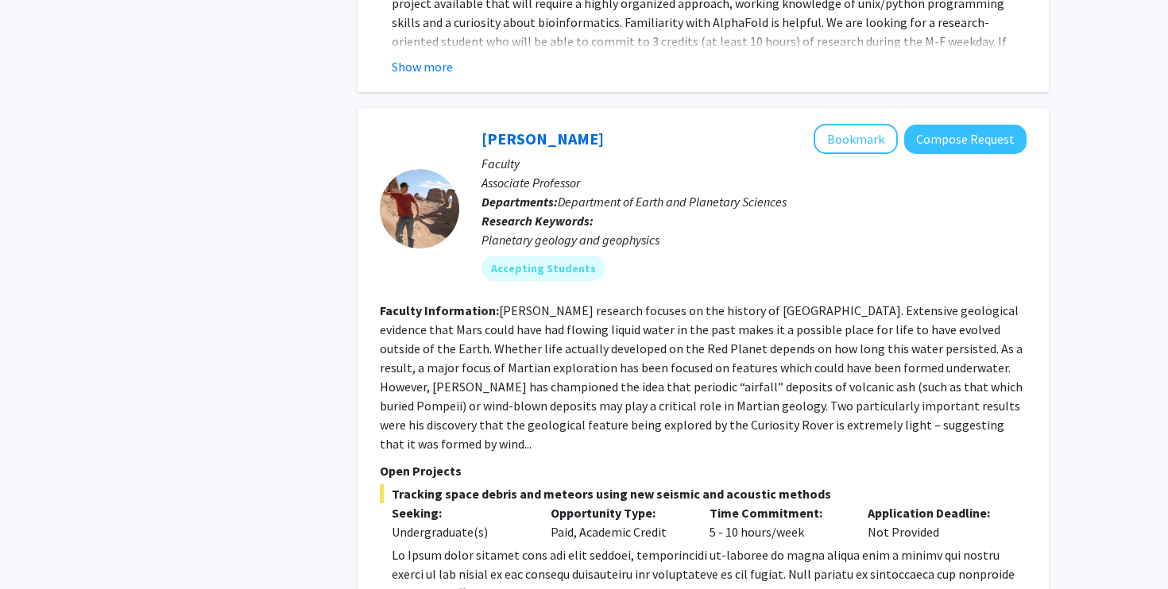
scroll to position [2075, 0]
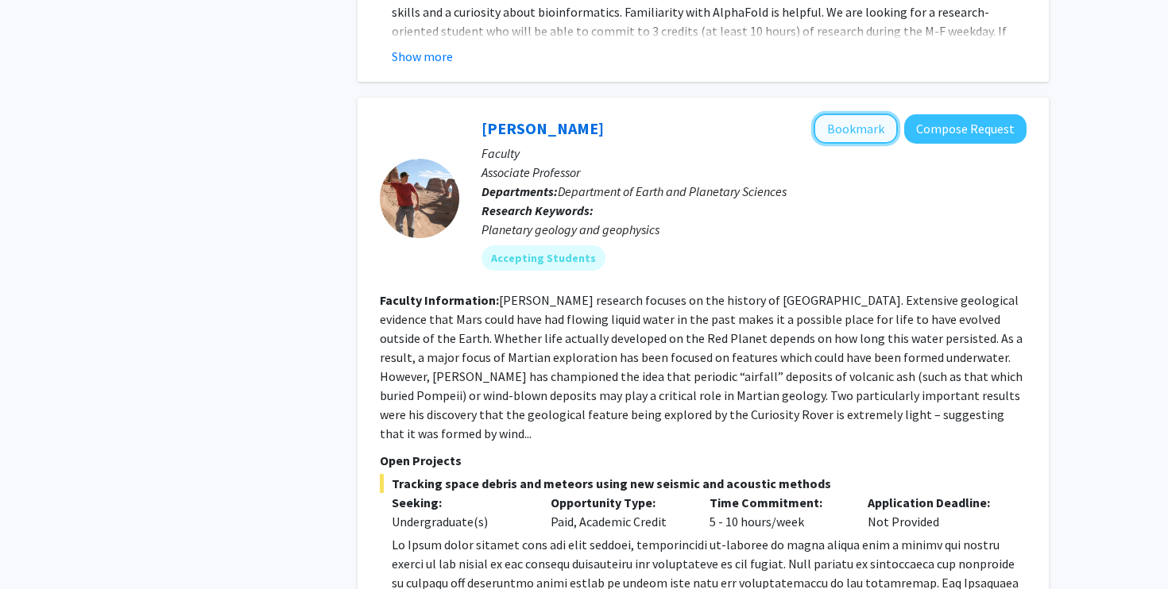
click at [847, 114] on button "Bookmark" at bounding box center [855, 129] width 84 height 30
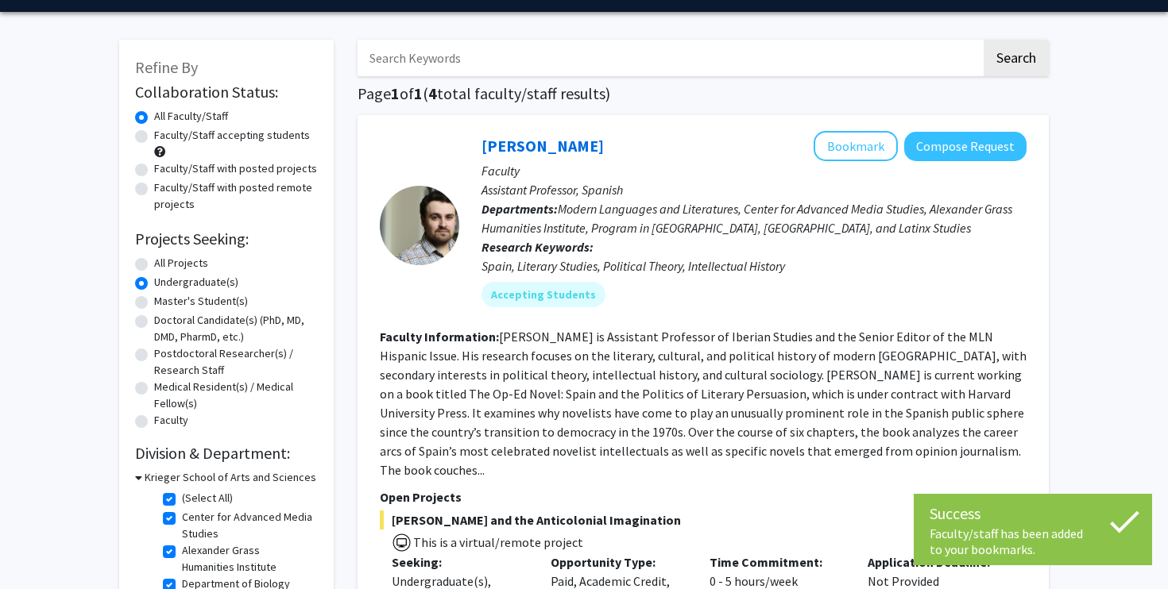
scroll to position [0, 0]
